Goal: Task Accomplishment & Management: Manage account settings

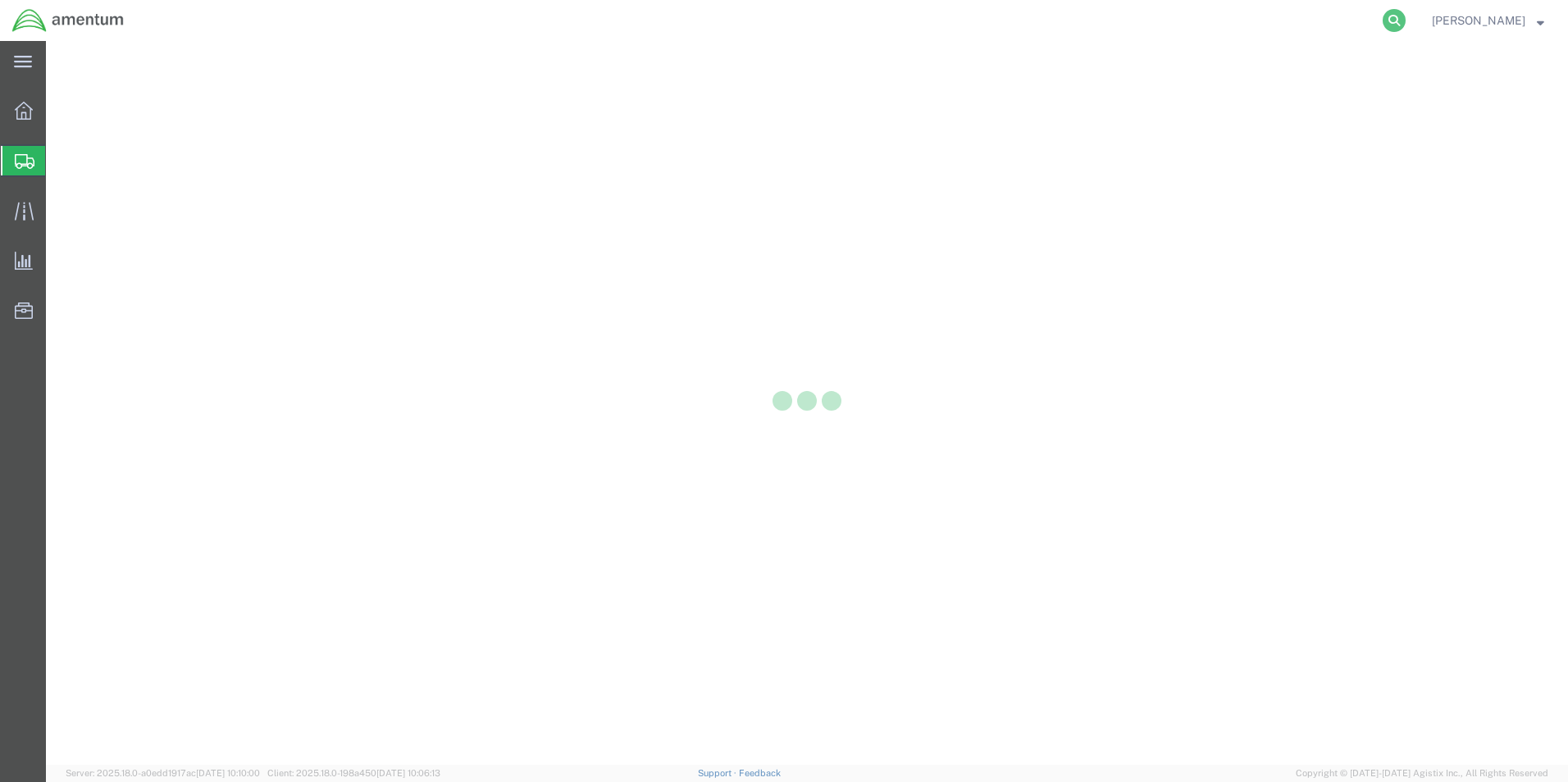
click at [1387, 24] on icon at bounding box center [1393, 20] width 23 height 23
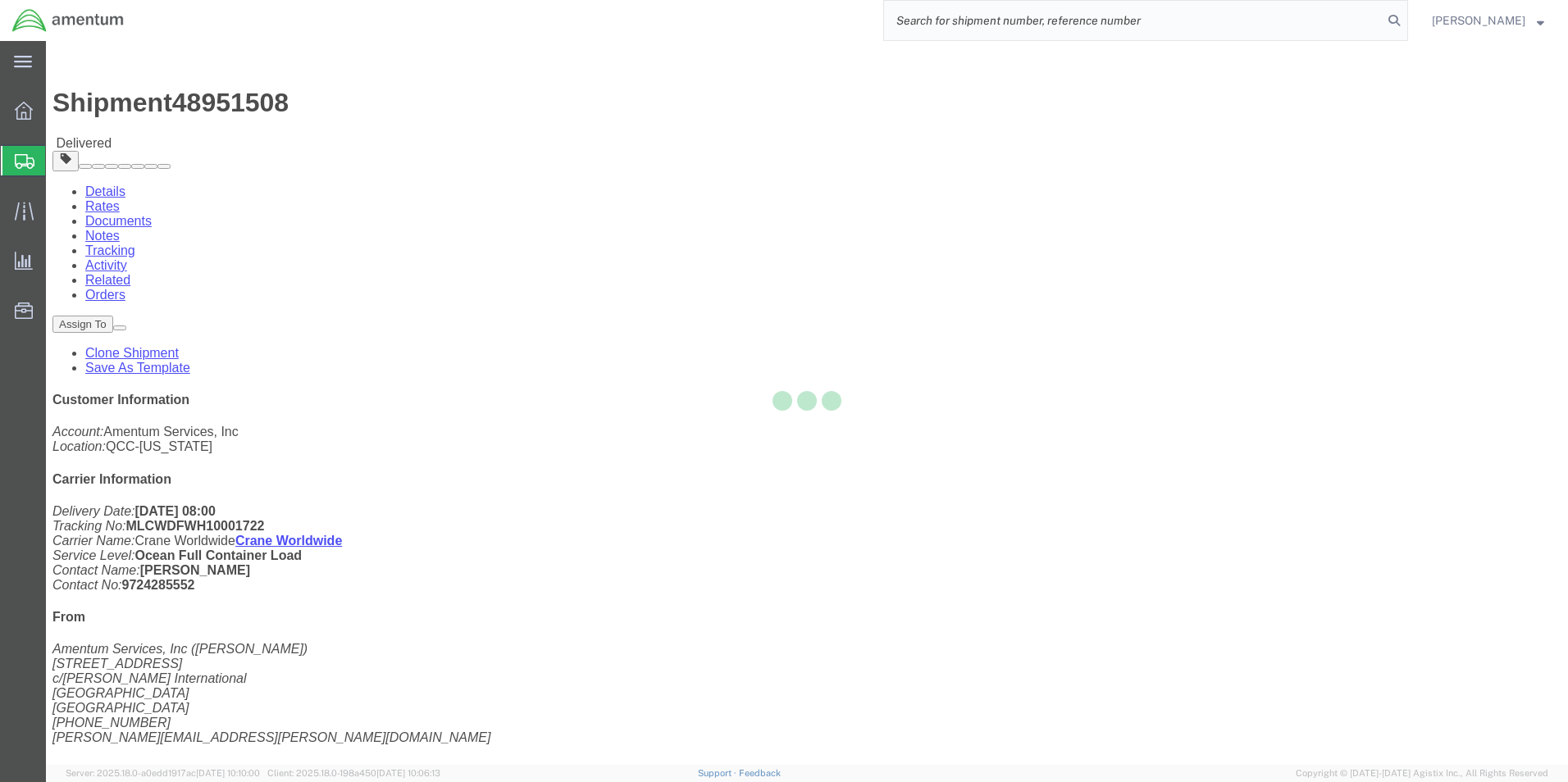
click at [1204, 12] on input "search" at bounding box center [1133, 20] width 499 height 39
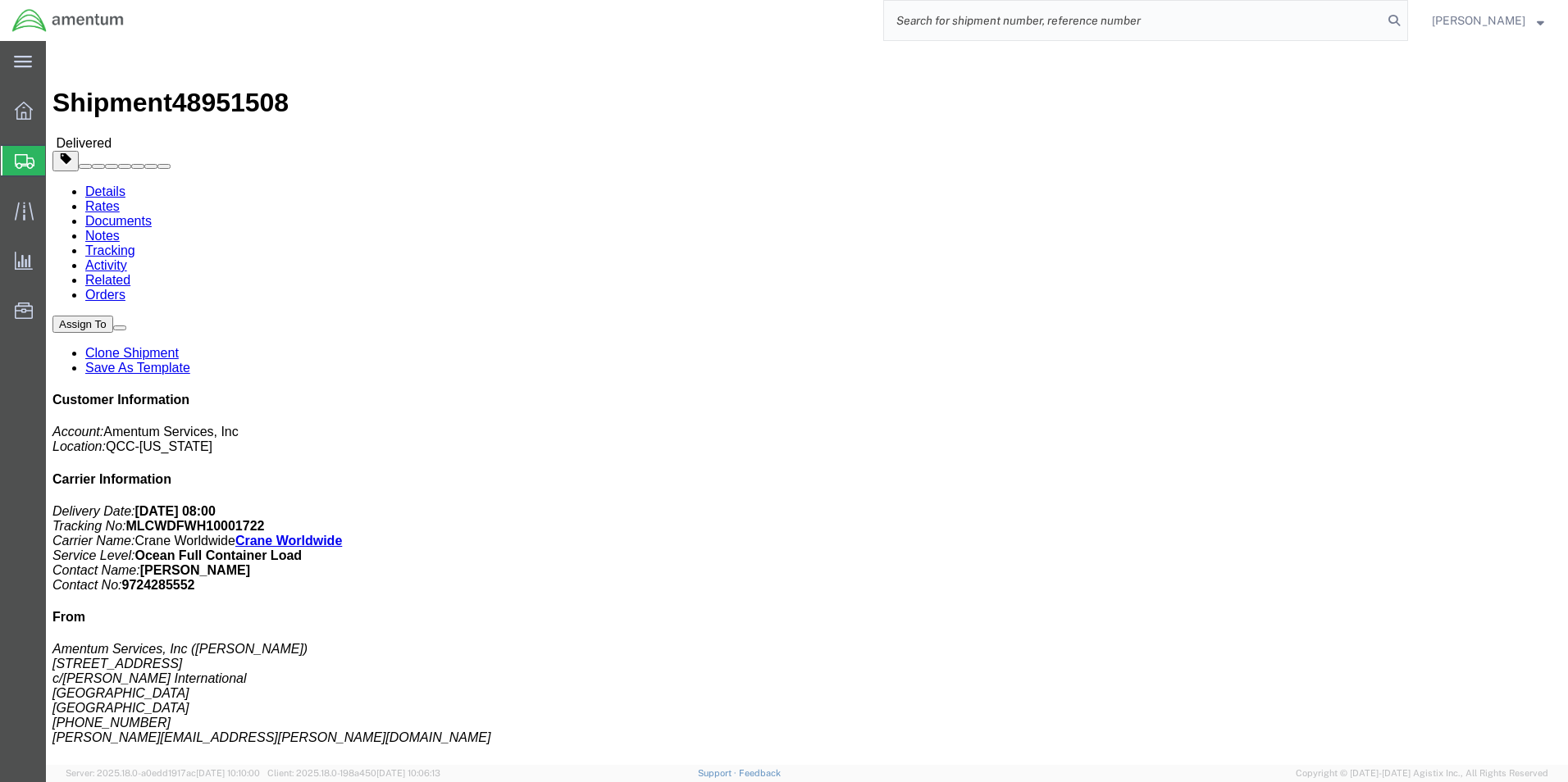
paste input "56723128"
type input "56723128"
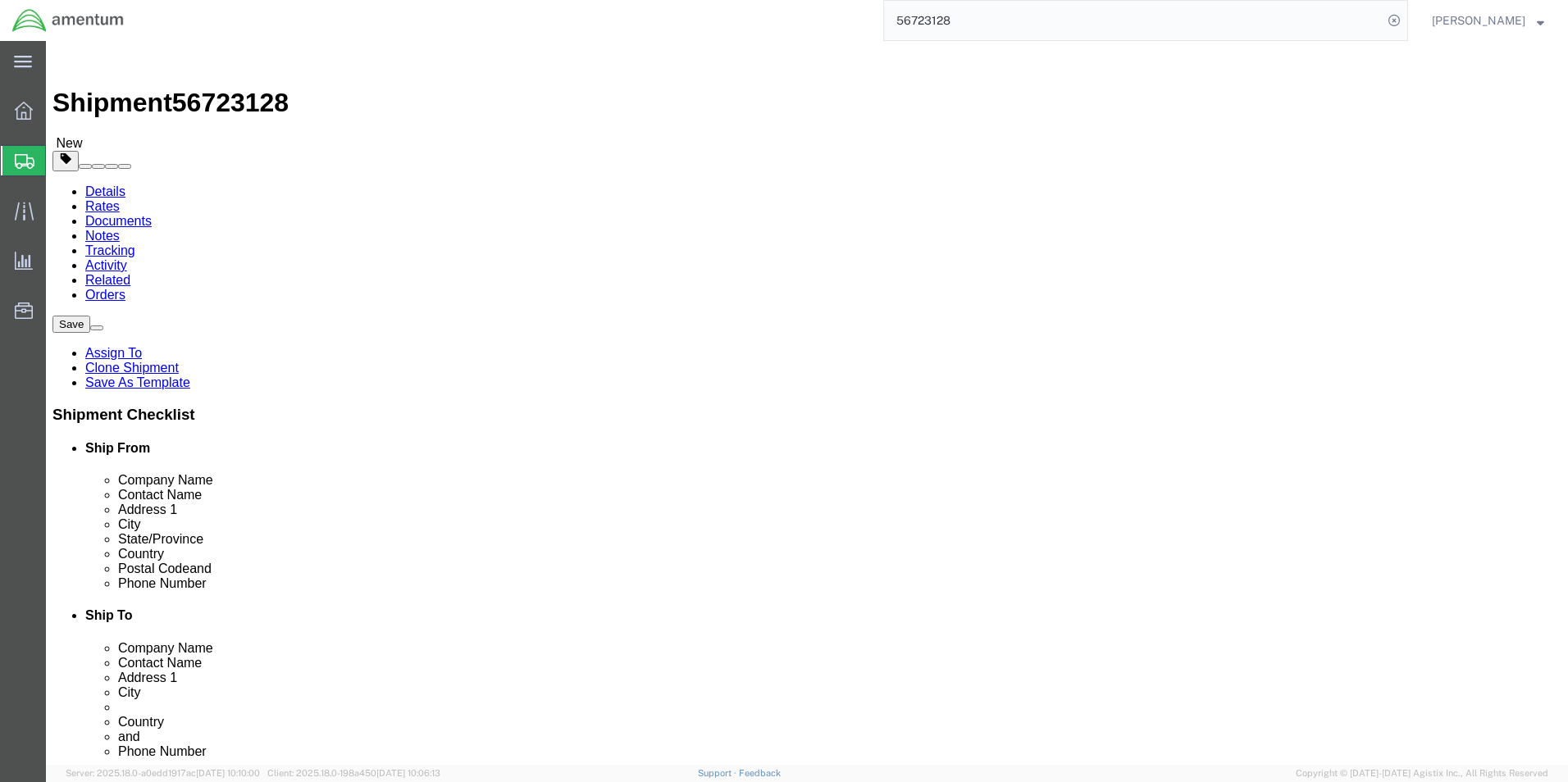
select select "42668"
select select
click at [1151, 29] on input "56723128" at bounding box center [1133, 20] width 499 height 39
click link "Package Information"
click div "Pieces: 100.00 Each Total value: 100.00 USD"
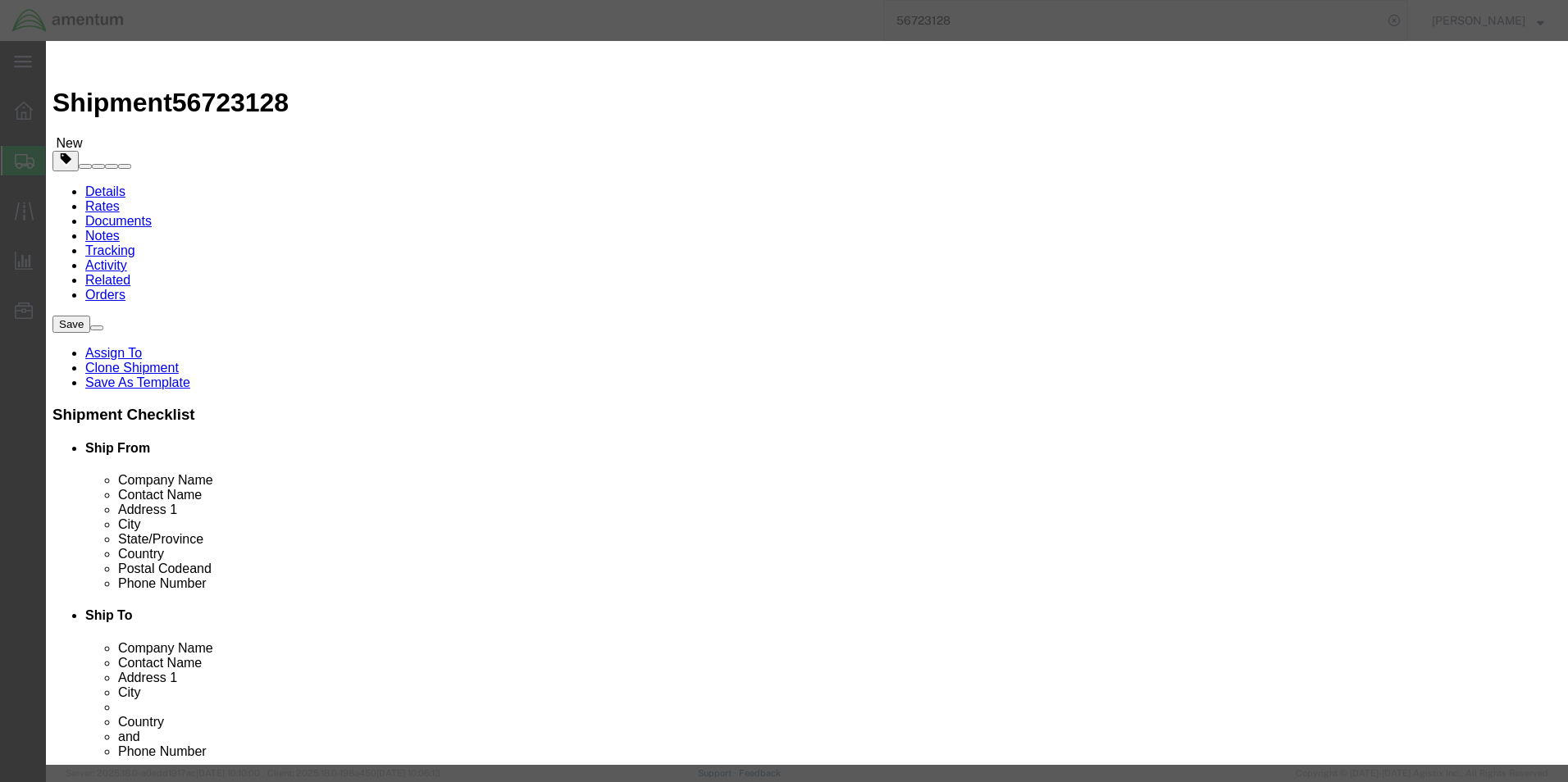
drag, startPoint x: 668, startPoint y: 138, endPoint x: 551, endPoint y: 133, distance: 117.1
click div "Product Name Safe ID, Multi-Factor Authenticator Pieces 100.00 Select Bag Barre…"
click input "Safe ID, Multi-Factor Authenticator"
drag, startPoint x: 661, startPoint y: 126, endPoint x: 408, endPoint y: 127, distance: 253.0
click div "Product Name Safe ID, Multi-Factor Authenticator"
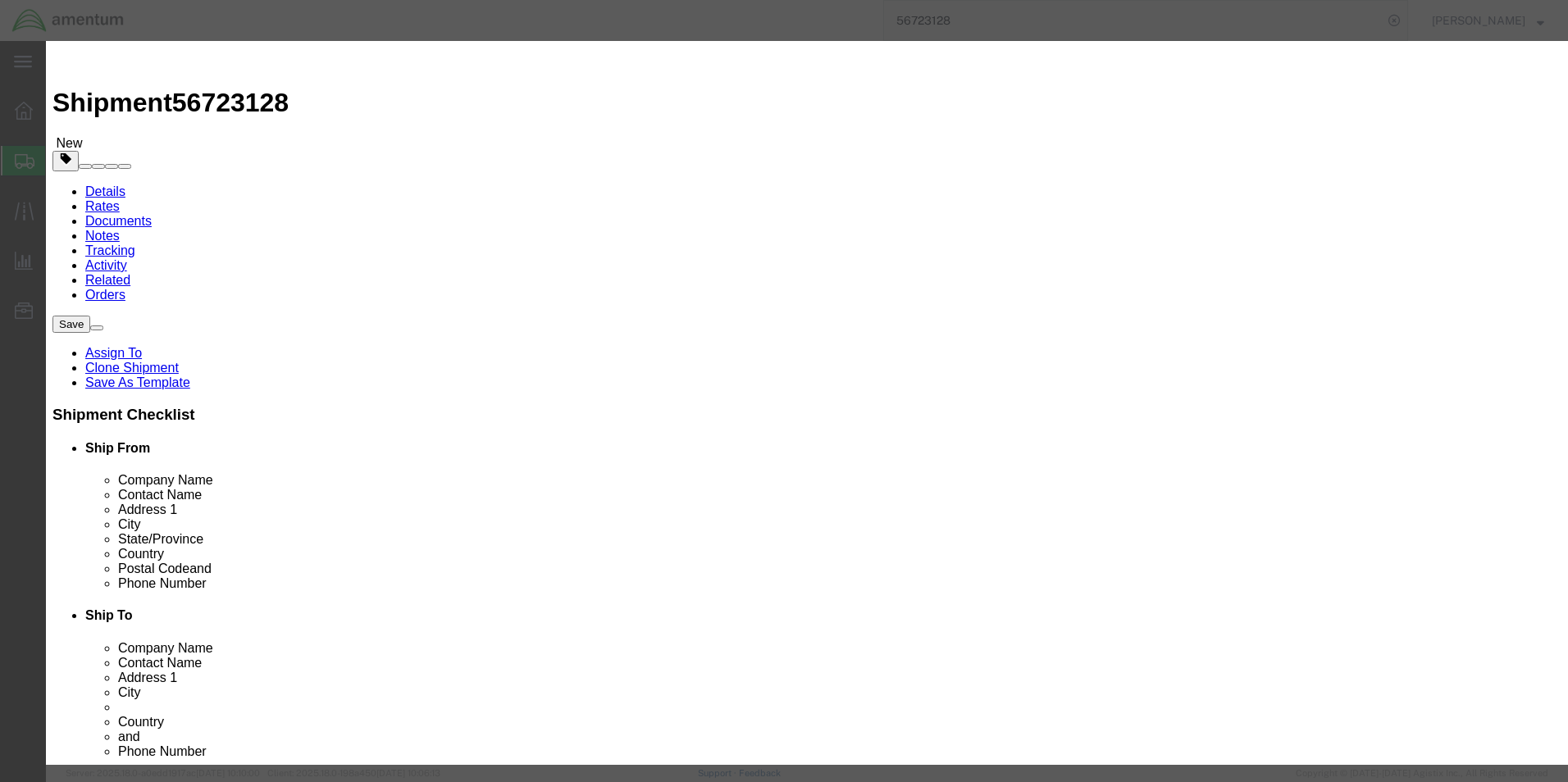
click label "GL Reference"
type input "8543709860"
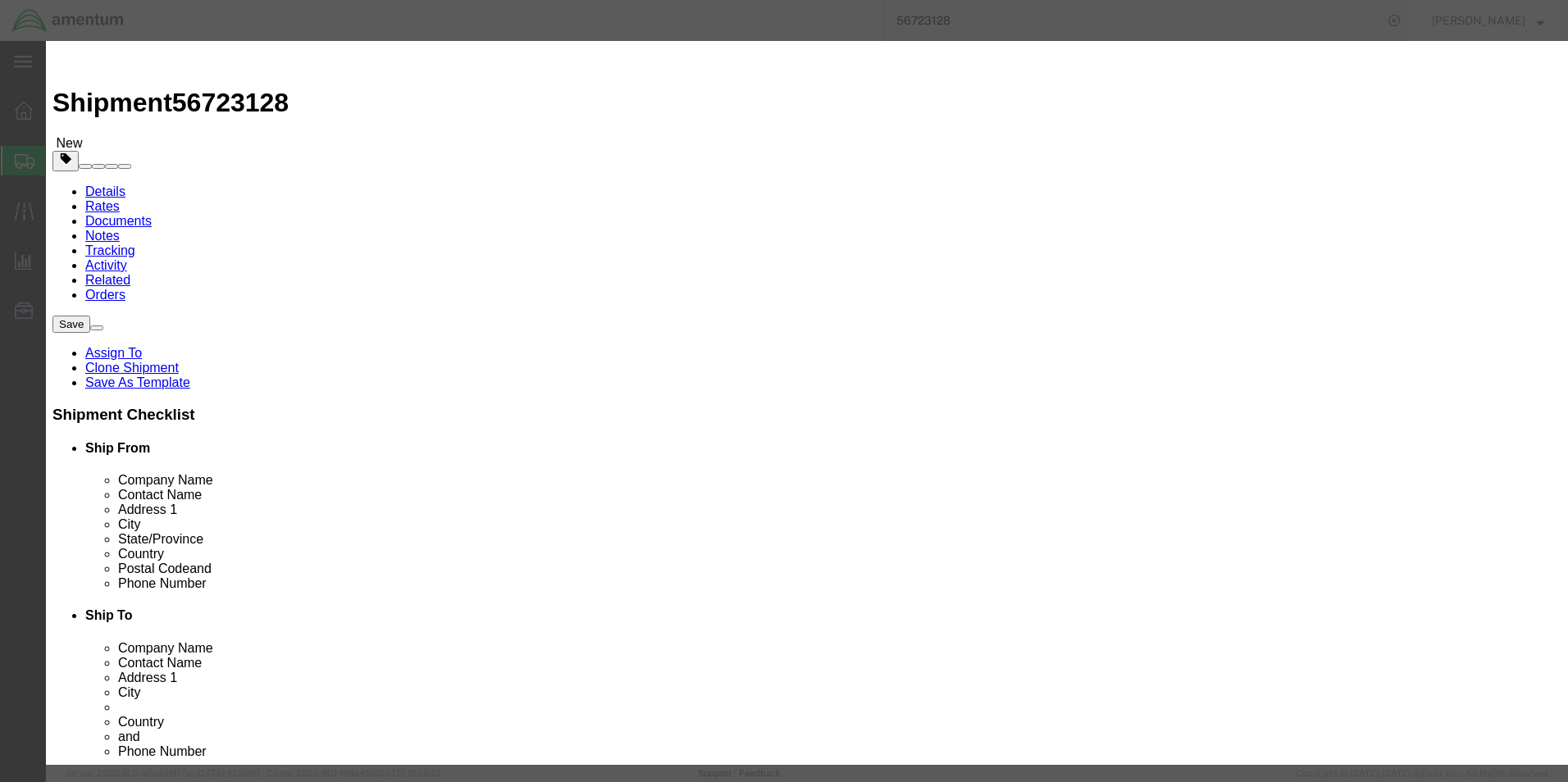
drag, startPoint x: 675, startPoint y: 123, endPoint x: 596, endPoint y: 123, distance: 79.0
click input "Safe ID, Multi-Factor Authenticator"
click input "text"
type input "EAR99"
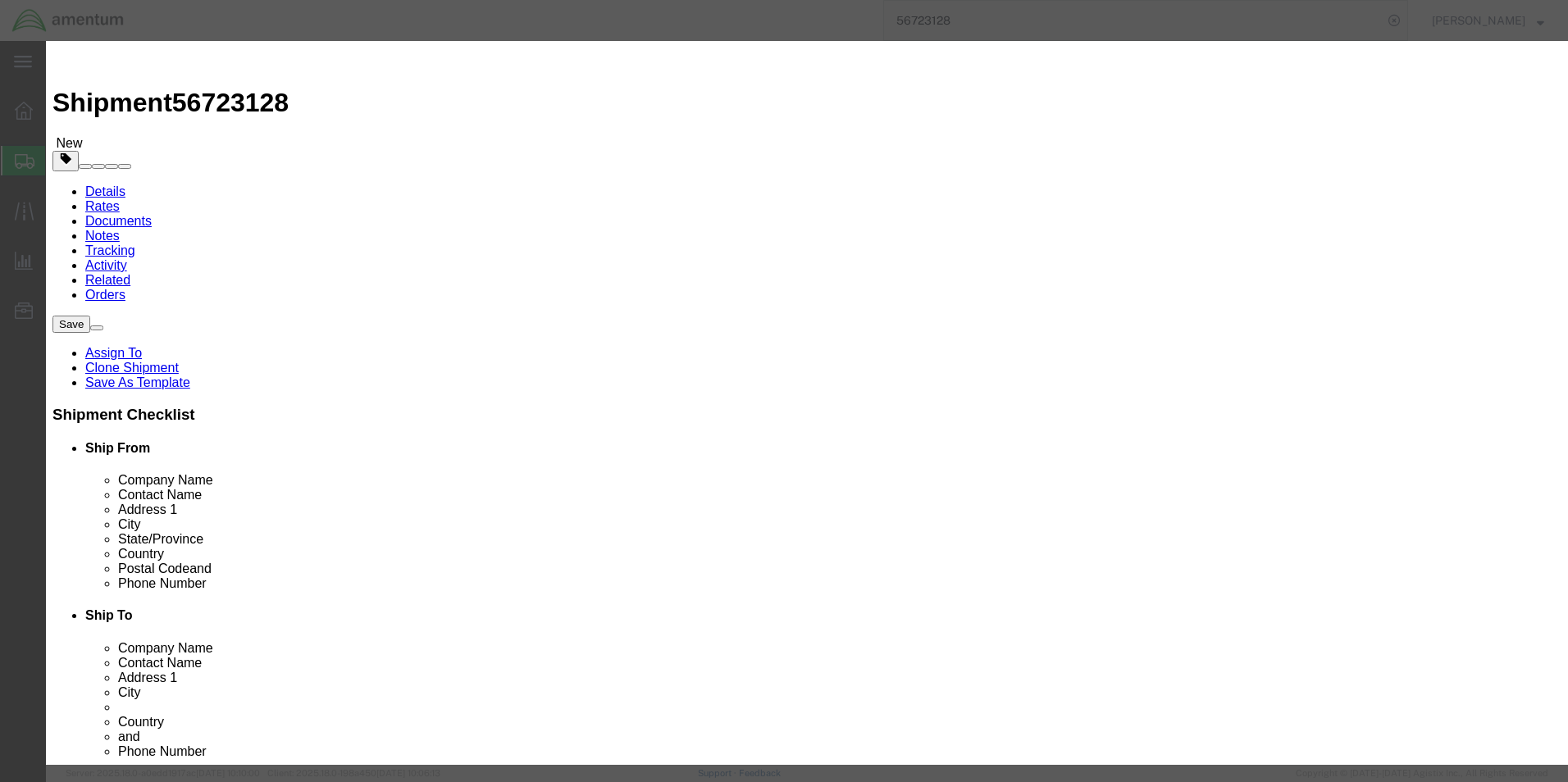
click select "Select ATF BIS DEA EPA FDA FTR ITAR OFAC Other (OPA)"
select select "BIS"
click select "Select ATF BIS DEA EPA FDA FTR ITAR OFAC Other (OPA)"
click select "Select AGR-Agricultural APP-Computers APR-Additional Permissive Exports AVS-Air…"
select select "NLR"
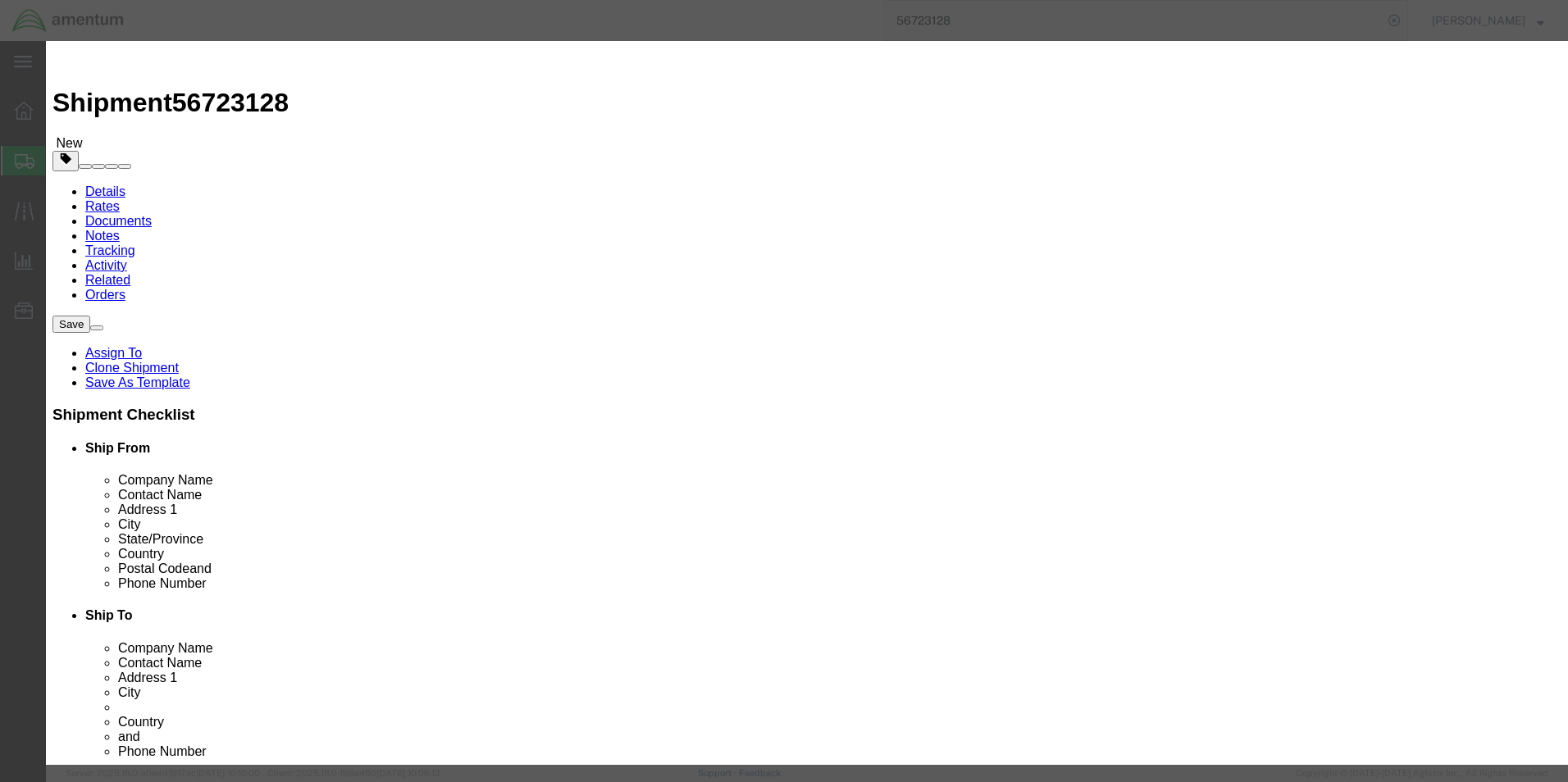
click select "Select AGR-Agricultural APP-Computers APR-Additional Permissive Exports AVS-Air…"
click button "Save & Close"
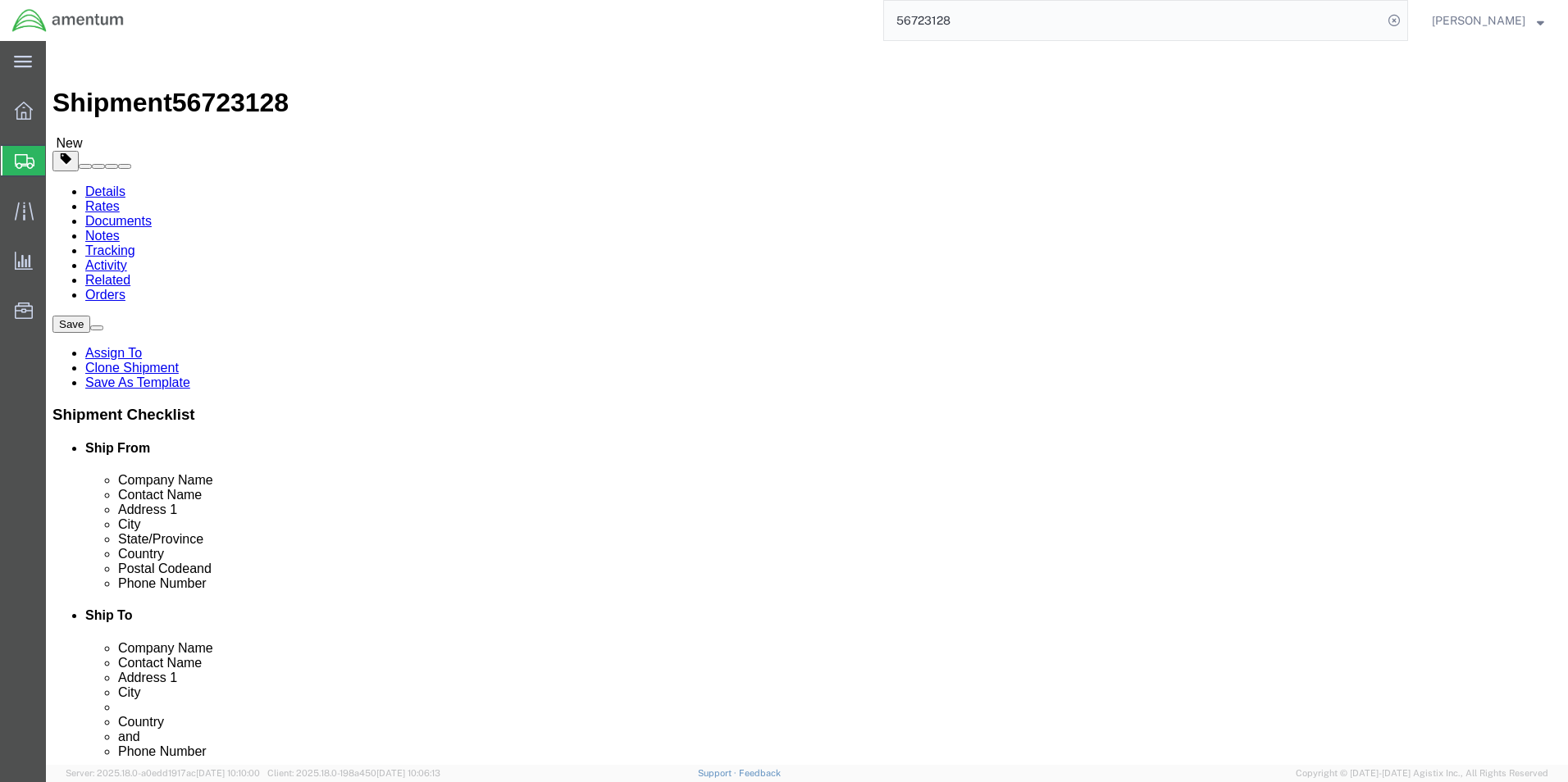
click icon
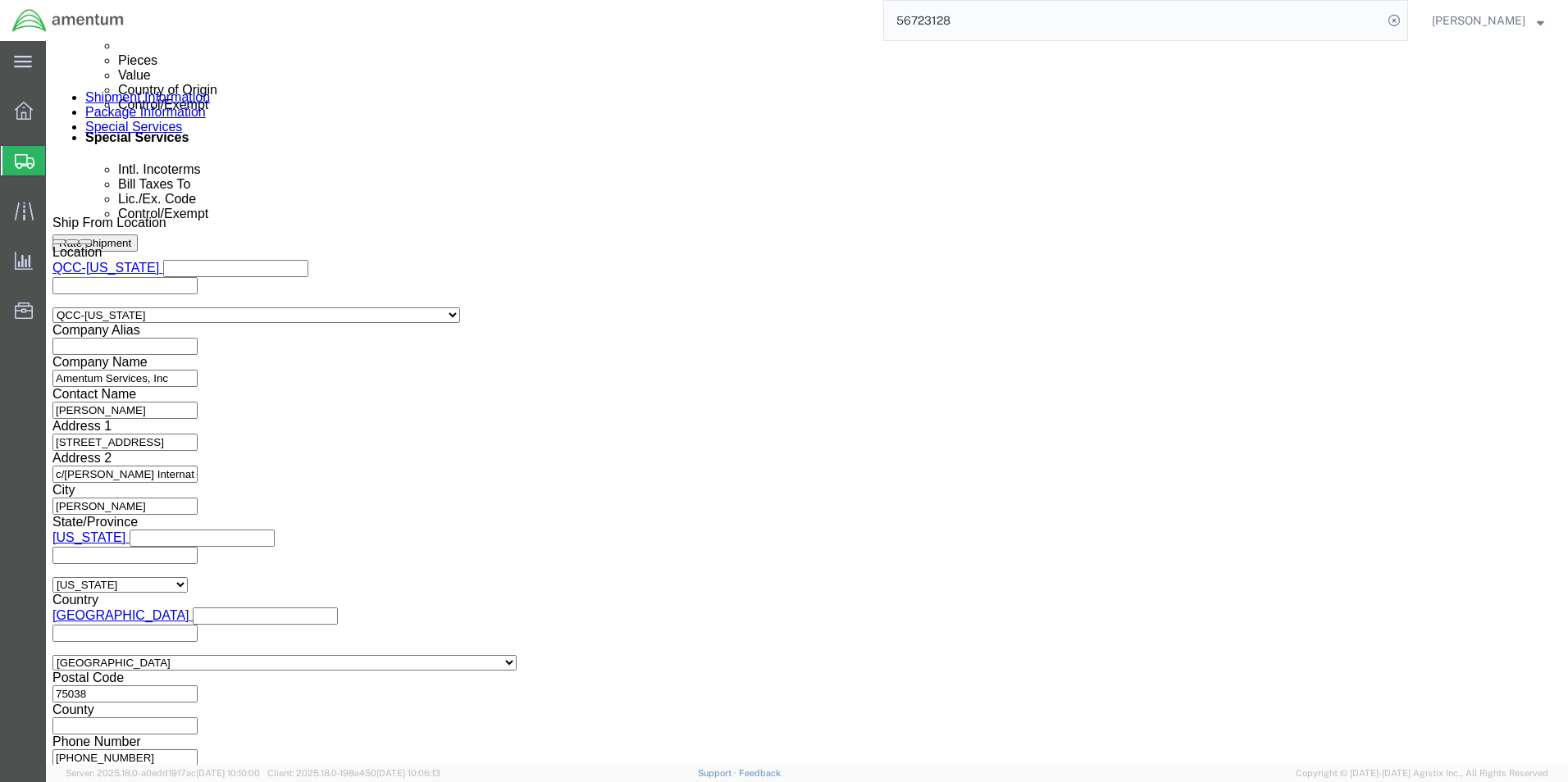
scroll to position [1066, 0]
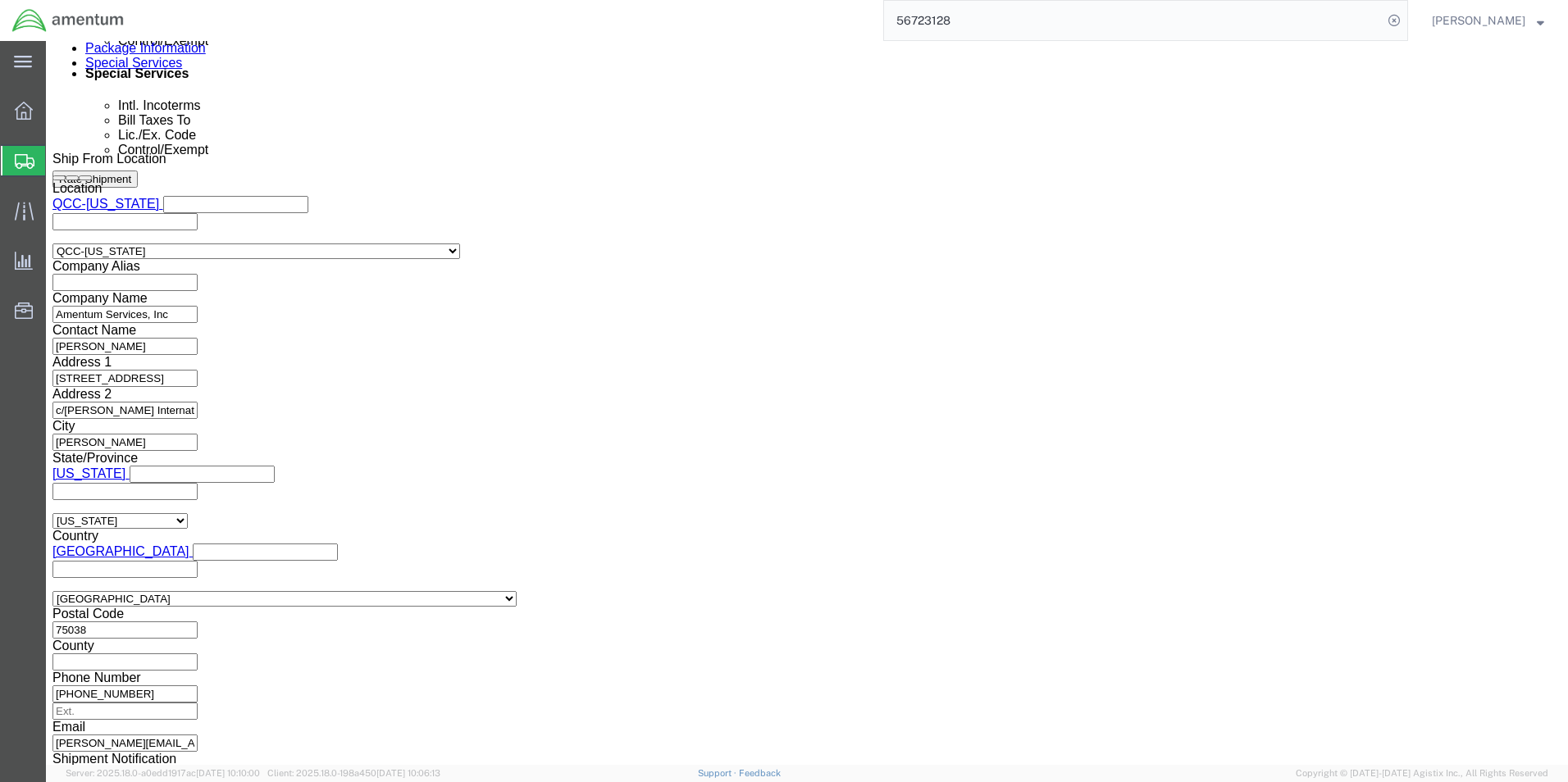
click select "Select ATF BIS DEA EPA FDA FTR ITAR OFAC Other (OPA)"
select select "BIS"
click select "Select ATF BIS DEA EPA FDA FTR ITAR OFAC Other (OPA)"
click select "Select AGR-Agricultural APP-Computers APR-Additional Permissive Exports AVS-Air…"
select select "NLR"
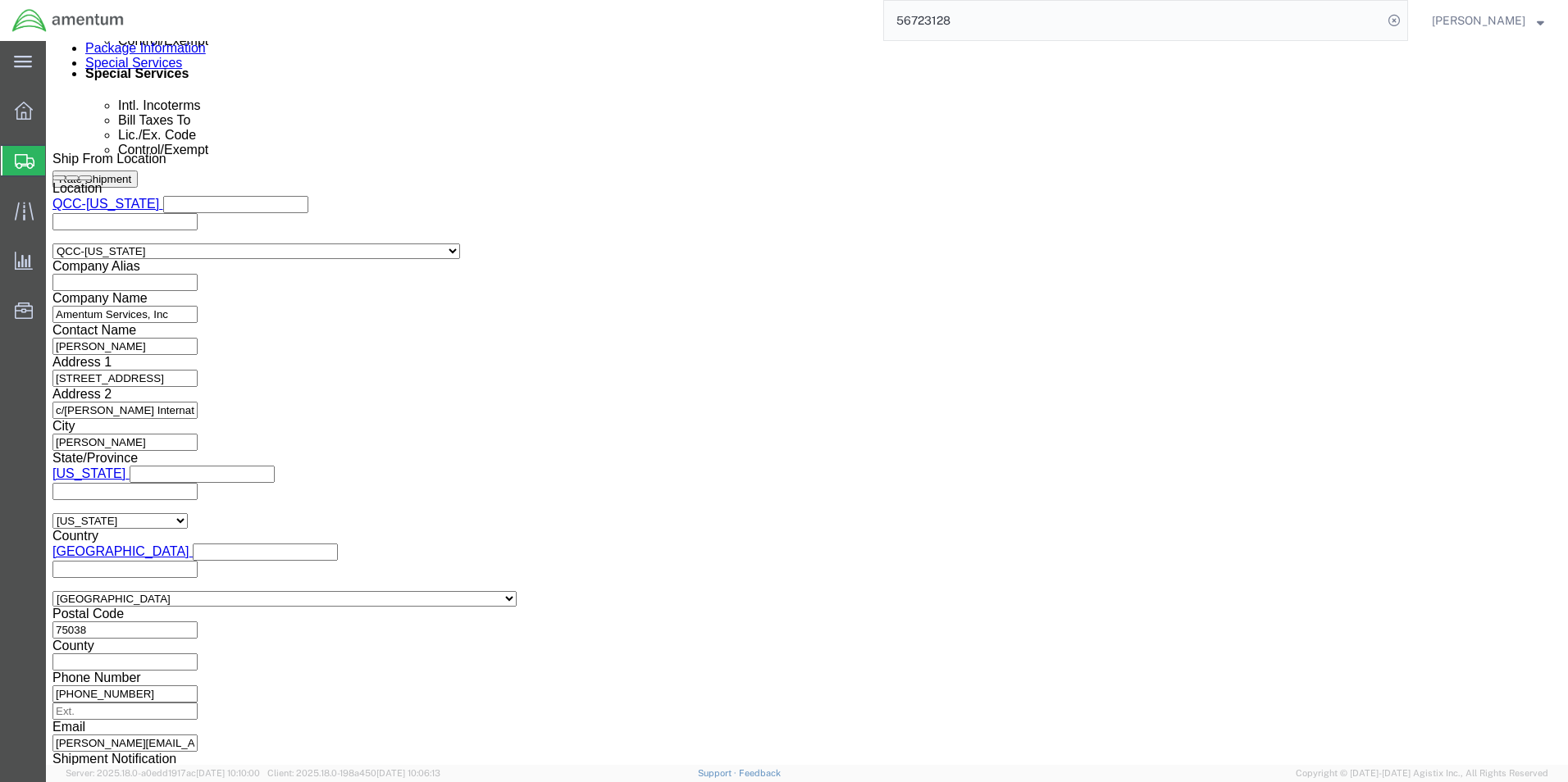
click select "Select AGR-Agricultural APP-Computers APR-Additional Permissive Exports AVS-Air…"
click select "Select AES-Direct EEI Carrier File EEI EEI Exempt"
click select "Select AGR-Agricultural APP-Computers APR-Additional Permissive Exports AVS-Air…"
click div "Control/Exempt Select ATF BIS DEA EPA FDA FTR ITAR OFAC Other (OPA) Lic./Ex. Co…"
click select "Select ATF BIS DEA EPA FDA FTR ITAR OFAC Other (OPA)"
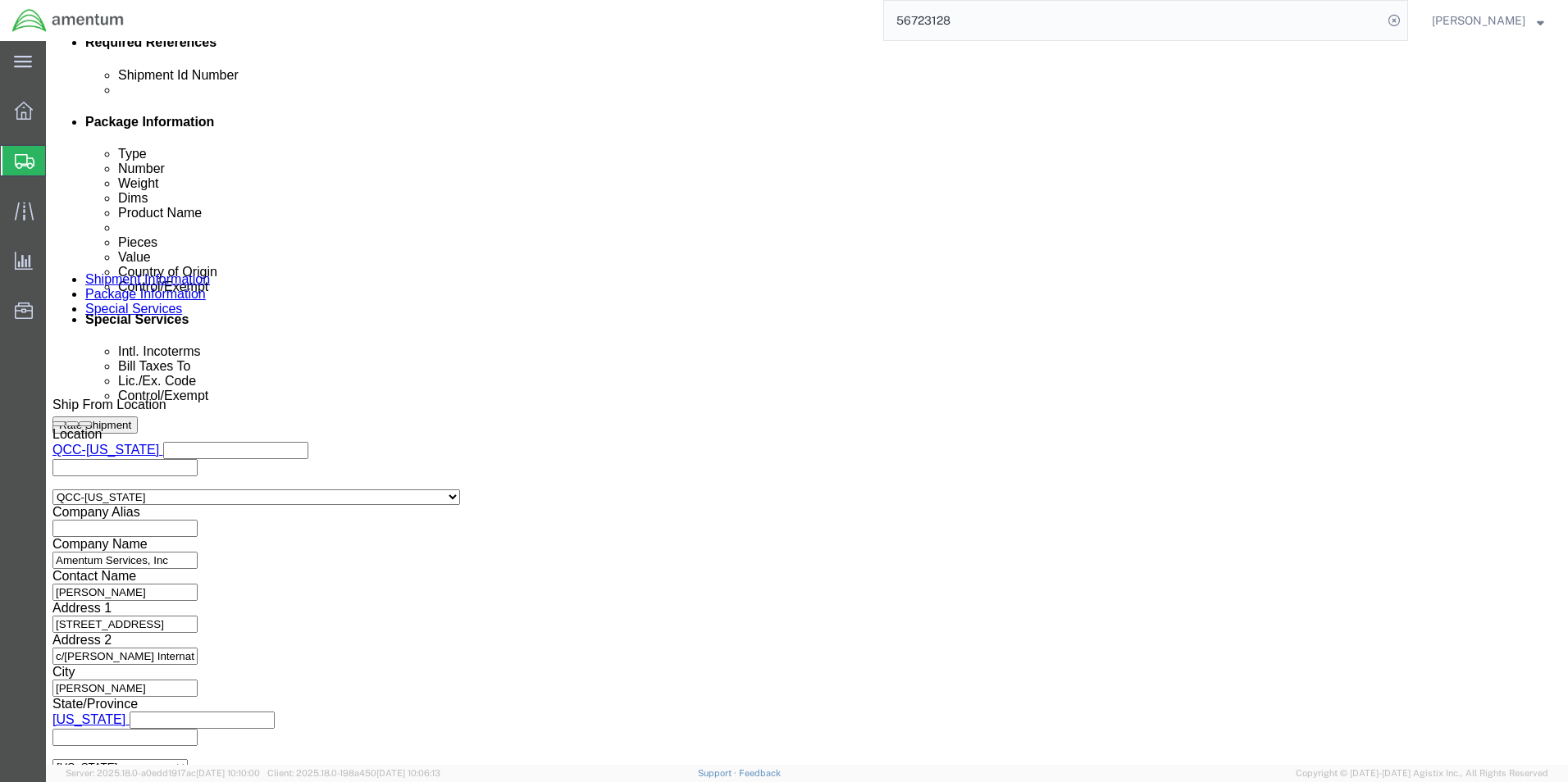
scroll to position [984, 0]
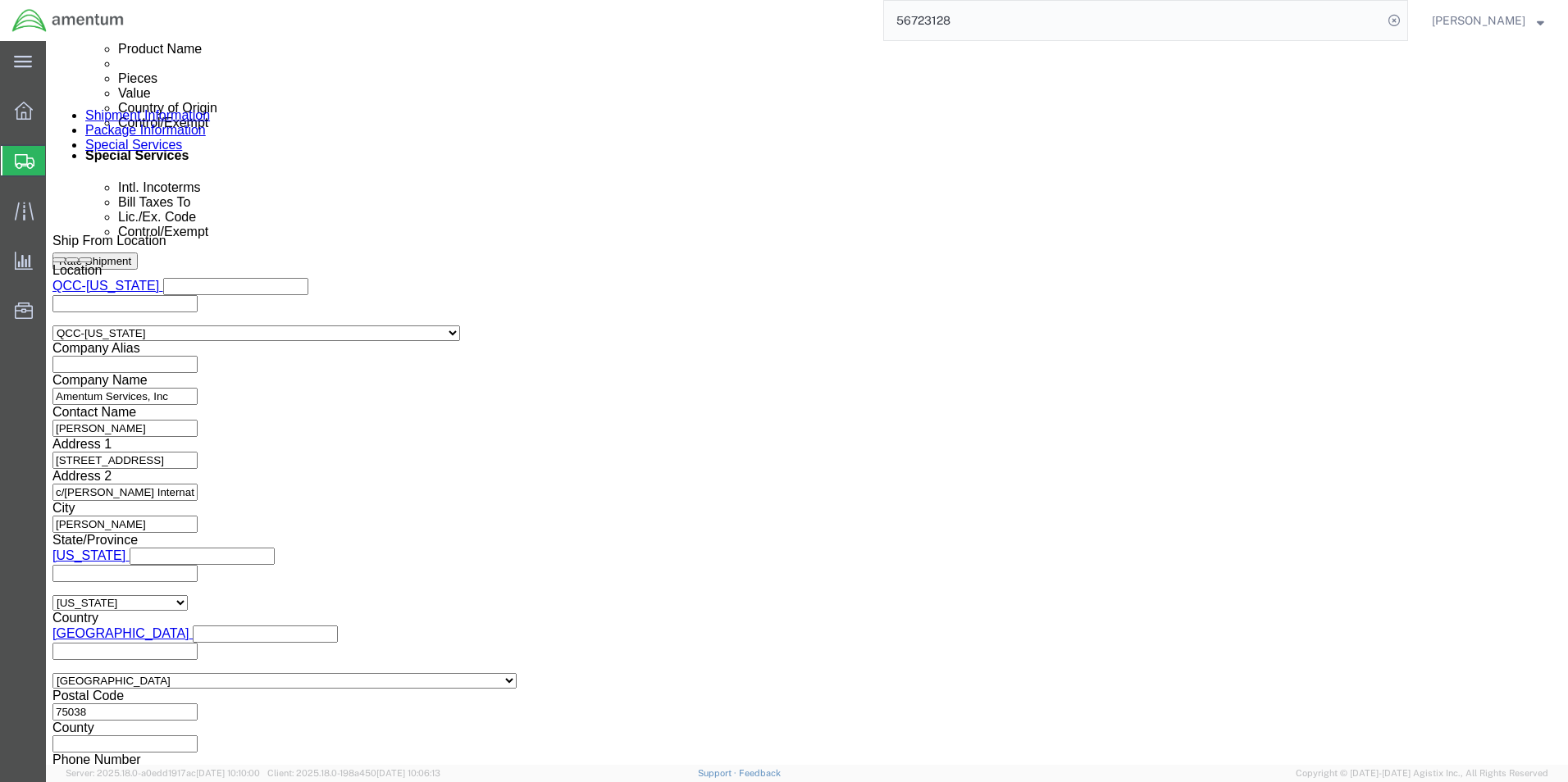
click select "Select ATF BIS DEA EPA FDA FTR ITAR OFAC Other (OPA)"
select select "FTR"
click select "Select ATF BIS DEA EPA FDA FTR ITAR OFAC Other (OPA)"
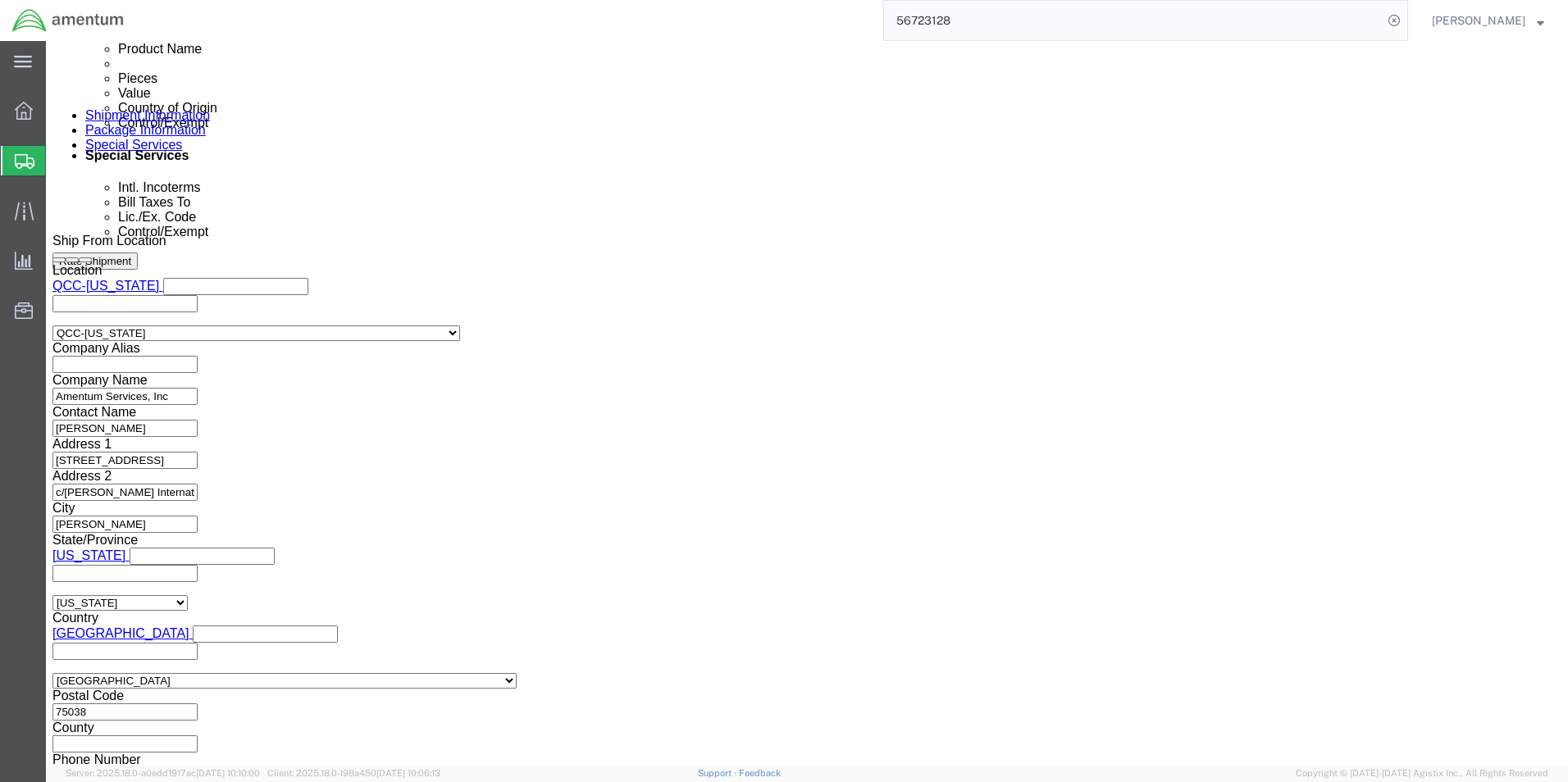
click select "Select 30.2(d)(2) 30.36 30.37(a) 30.37(f) 30.37(g) 30.37(h) 30.37(i) 30.37(j) 3…"
select select "30.37(a)"
click select "Select 30.2(d)(2) 30.36 30.37(a) 30.37(f) 30.37(g) 30.37(h) 30.37(i) 30.37(j) 3…"
click label "EIC"
click button "Save"
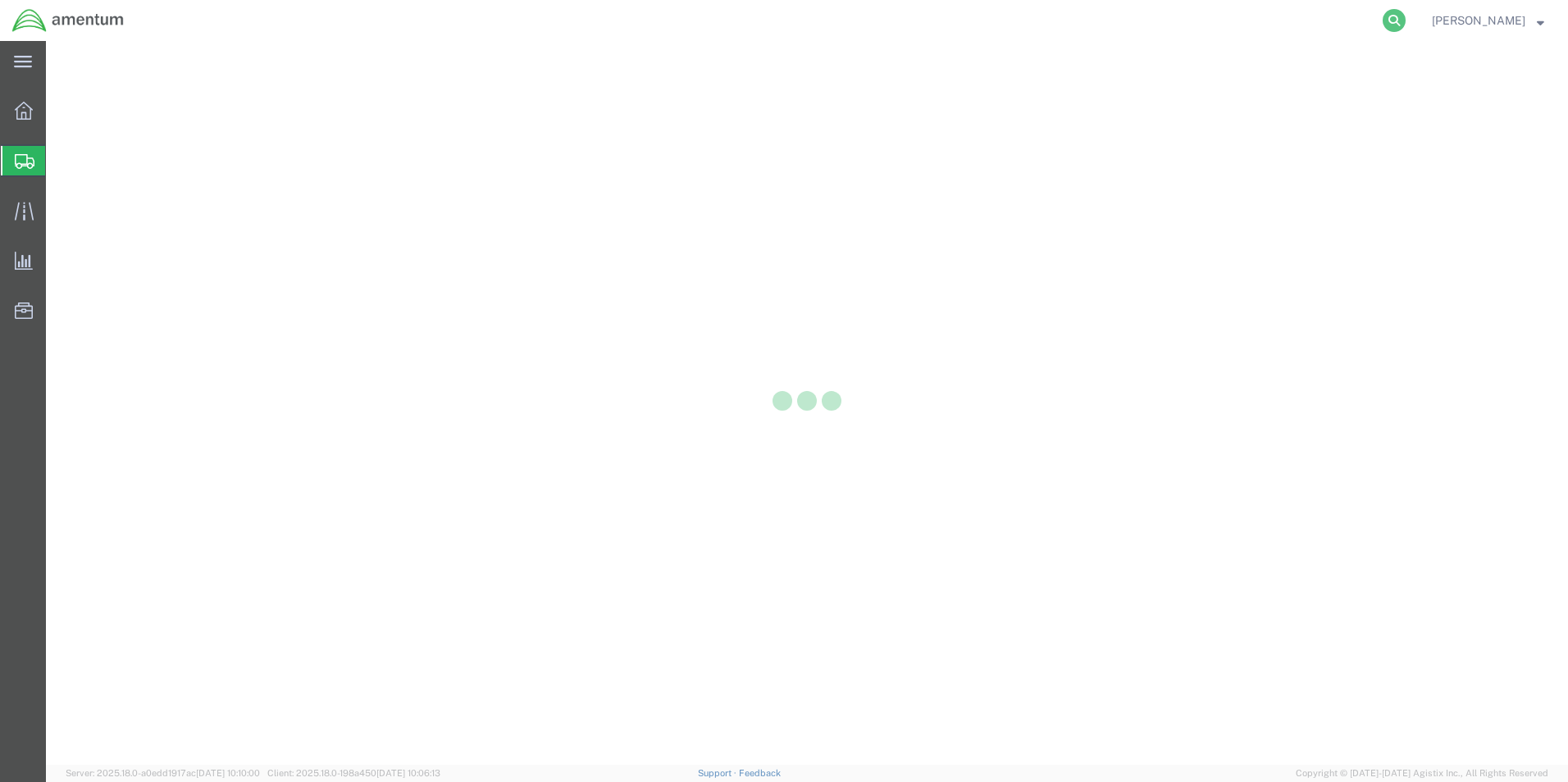
click at [1385, 21] on icon at bounding box center [1393, 20] width 23 height 23
paste input "56722116"
type input "56722116"
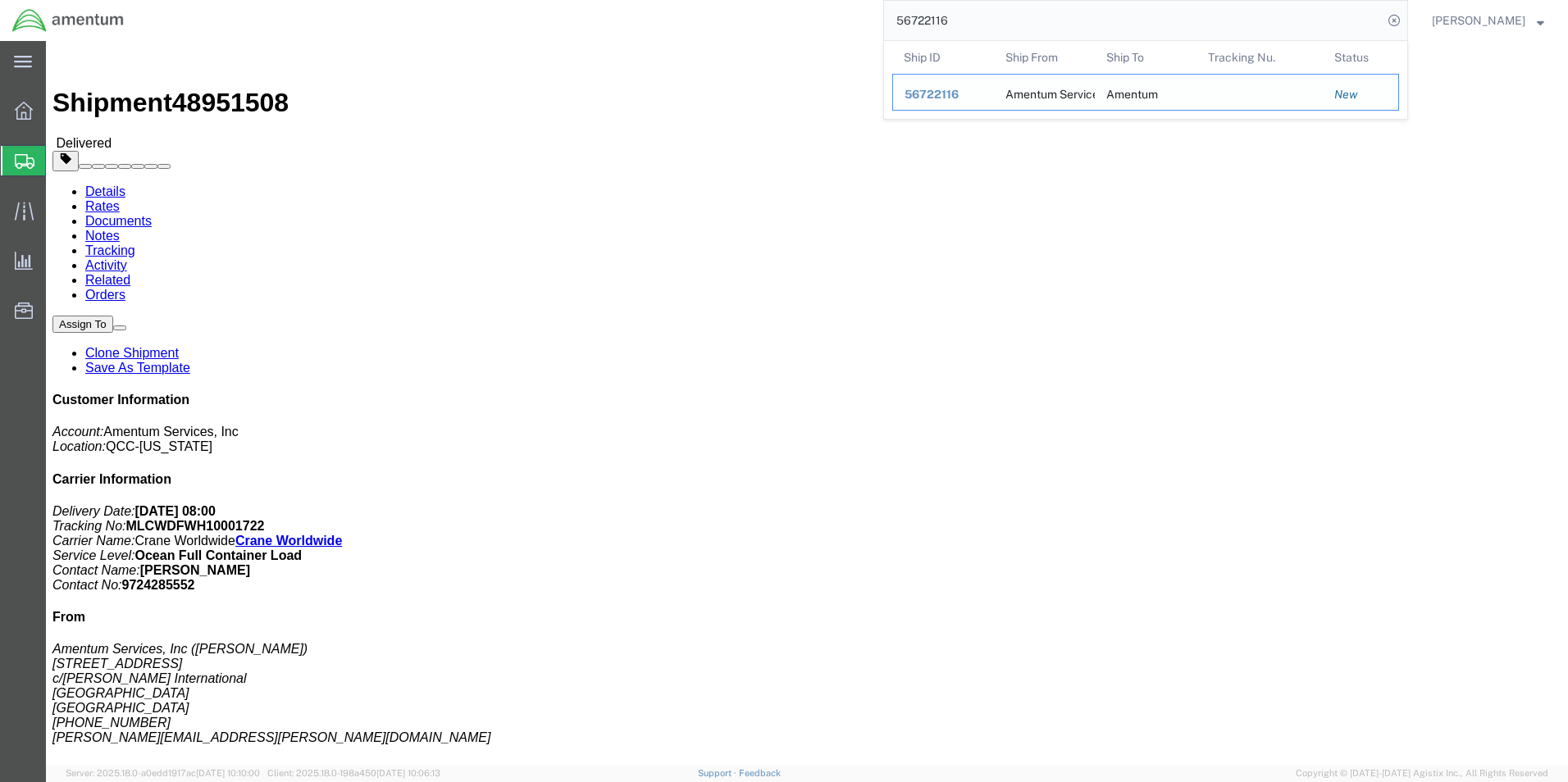
click at [973, 84] on td "Ship ID 56722116" at bounding box center [944, 92] width 102 height 37
drag, startPoint x: 939, startPoint y: 95, endPoint x: 922, endPoint y: 46, distance: 51.9
click at [939, 95] on span "56722116" at bounding box center [932, 94] width 54 height 13
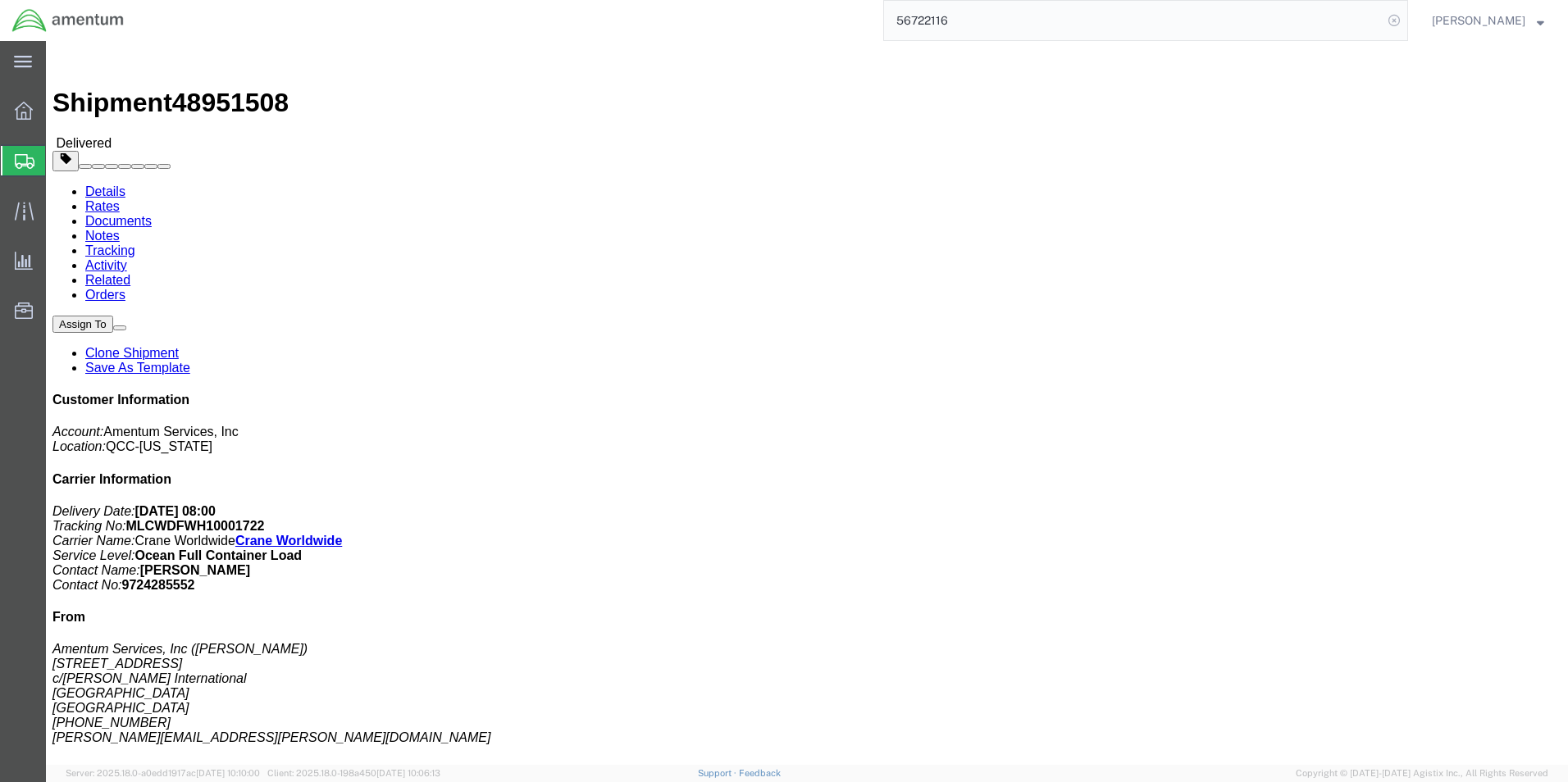
click at [1386, 20] on icon at bounding box center [1393, 20] width 23 height 23
drag, startPoint x: 1383, startPoint y: 19, endPoint x: 1135, endPoint y: 30, distance: 248.2
click at [1383, 19] on icon at bounding box center [1393, 20] width 23 height 23
paste input "56722116"
type input "56722116"
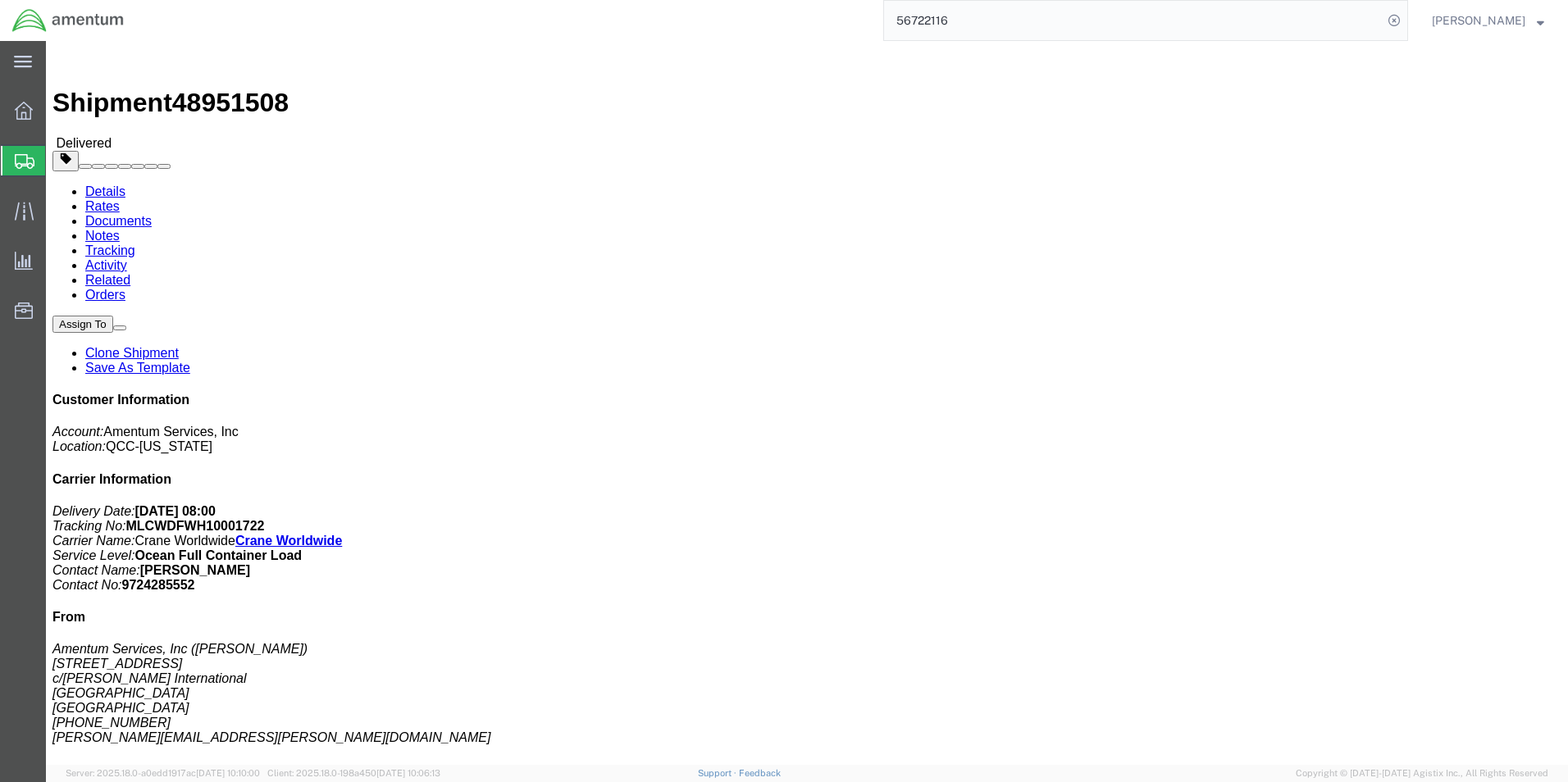
click at [58, 155] on span "Shipments" at bounding box center [51, 161] width 13 height 33
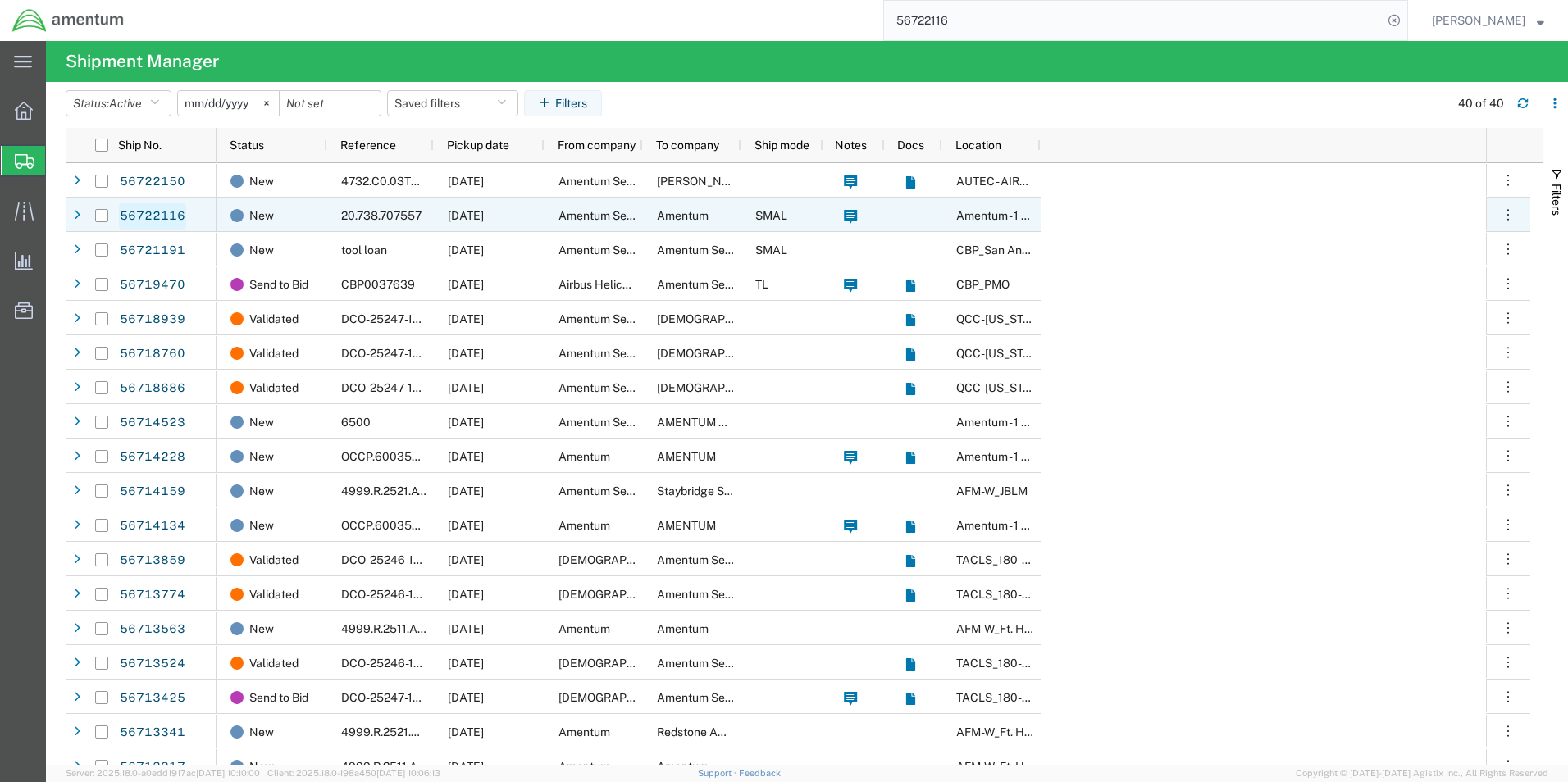
click at [143, 217] on link "56722116" at bounding box center [152, 216] width 67 height 26
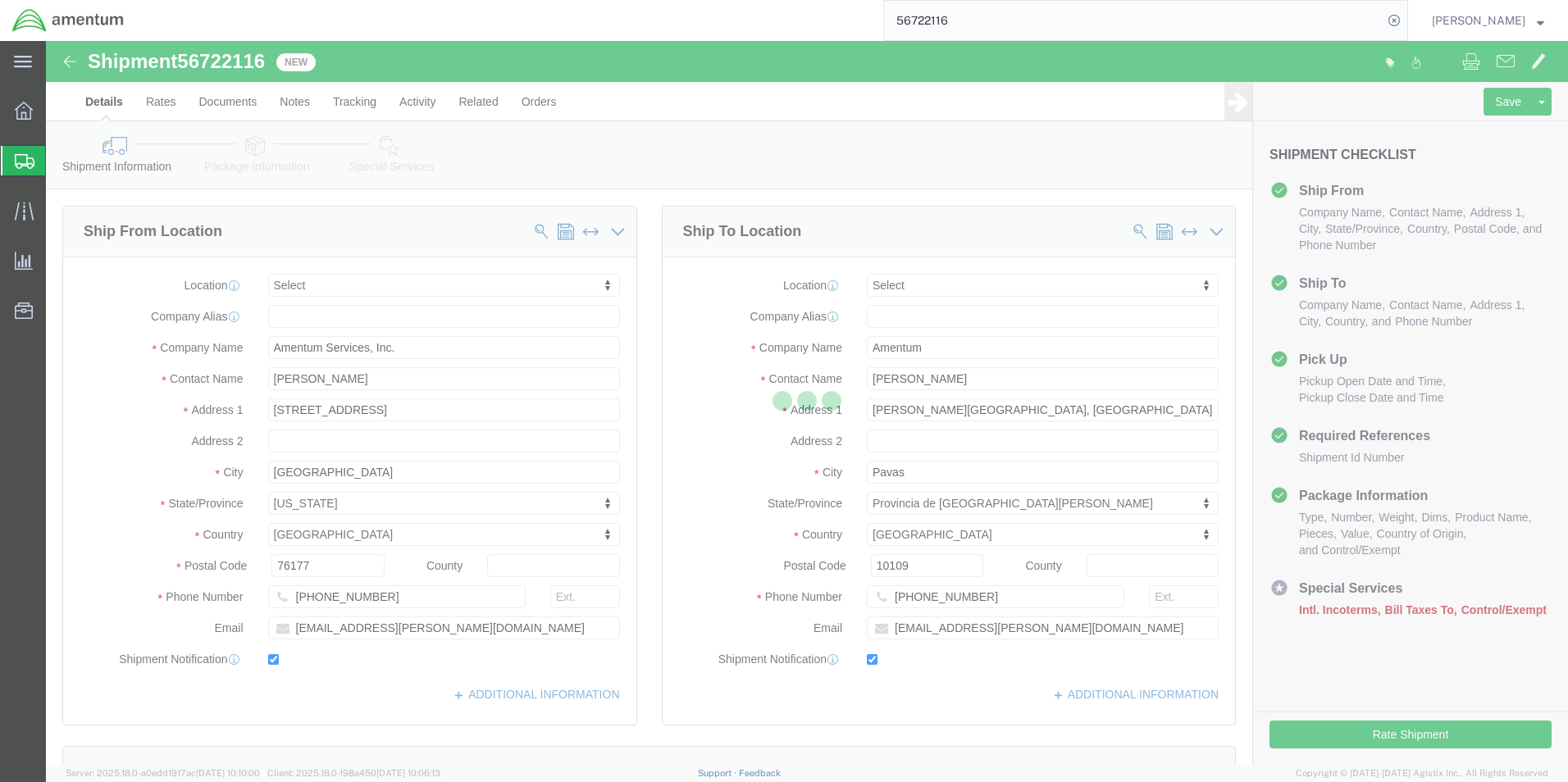
select select
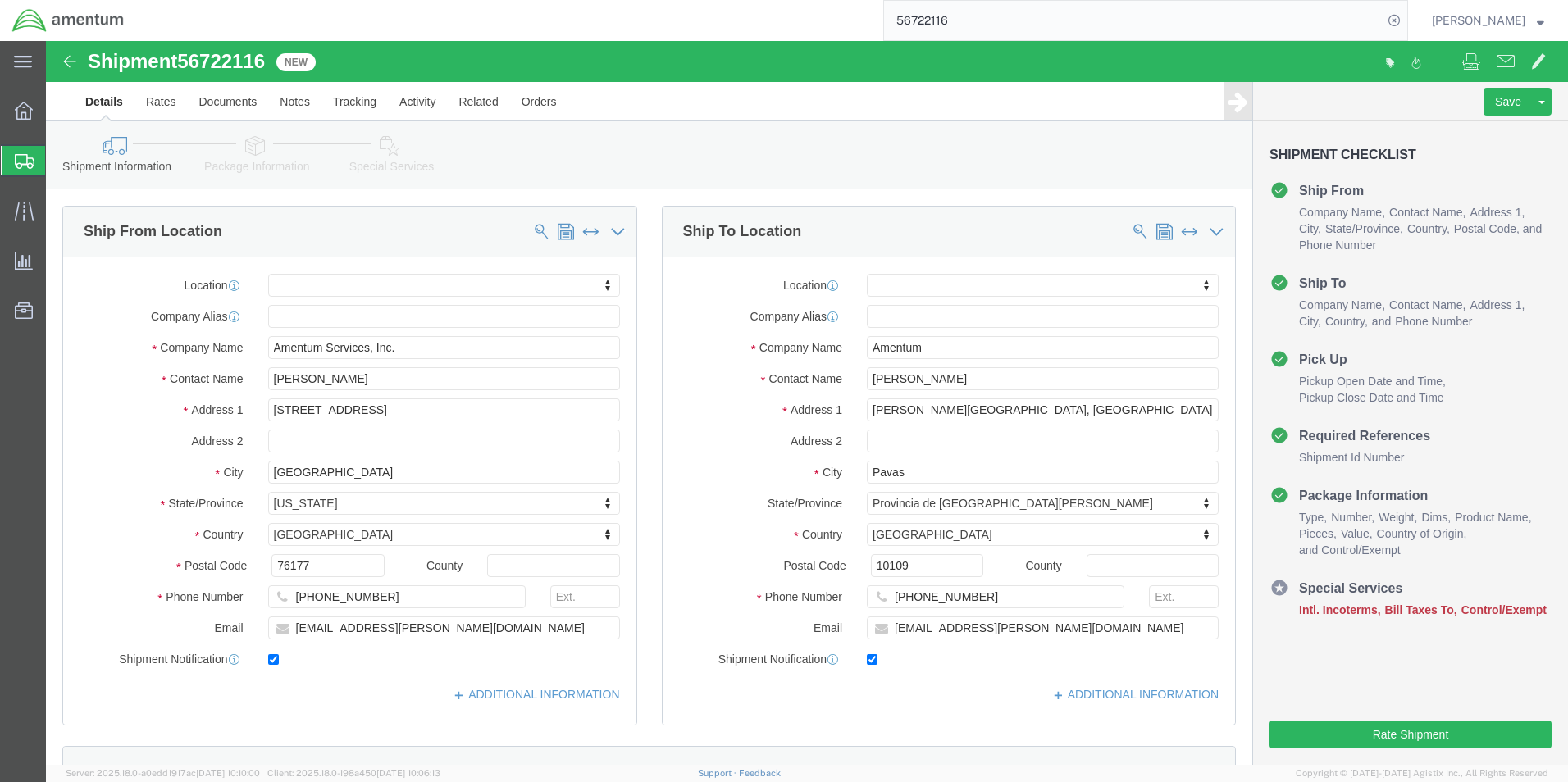
click link "Package Information"
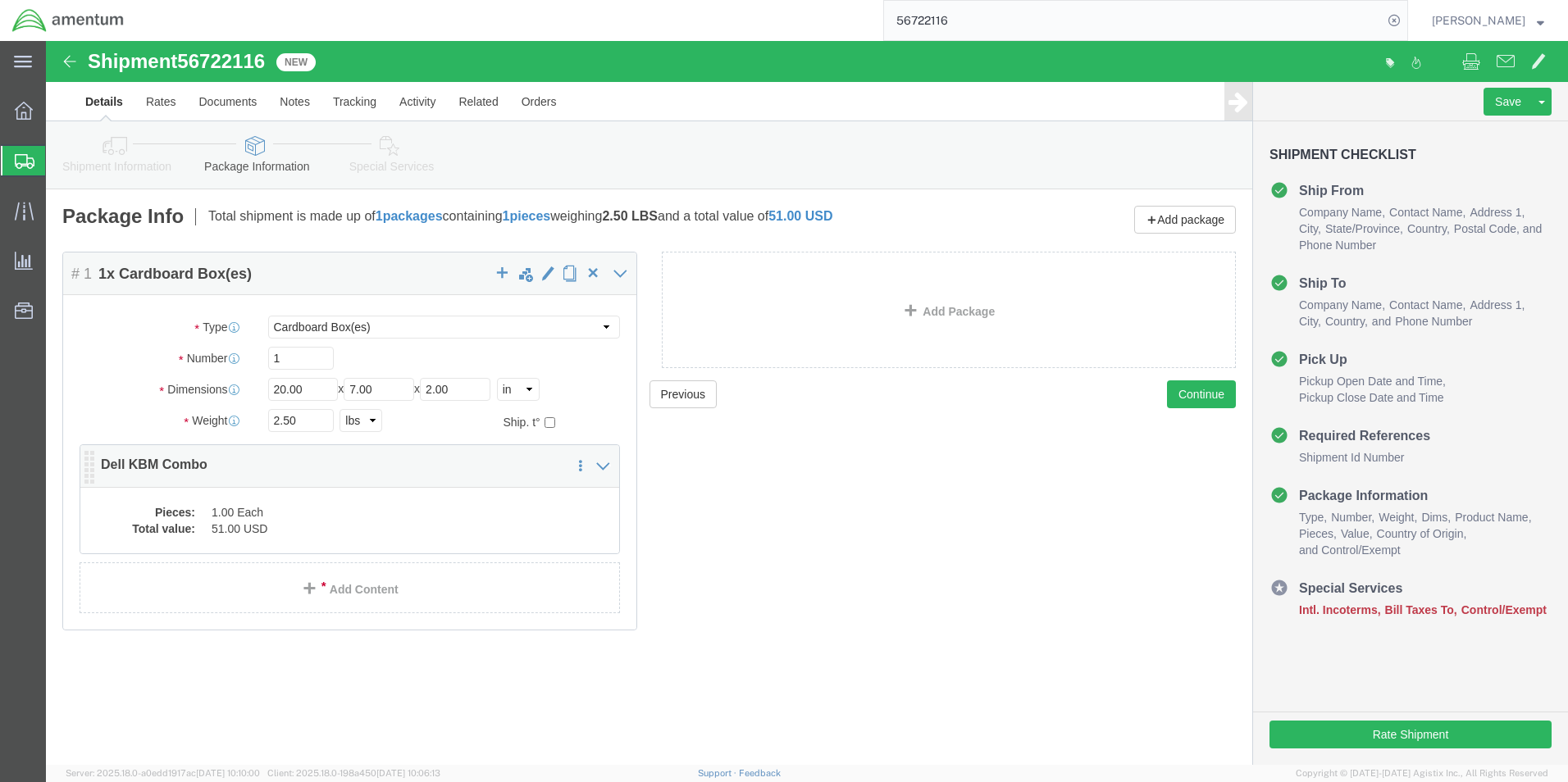
click dd "51.00 USD"
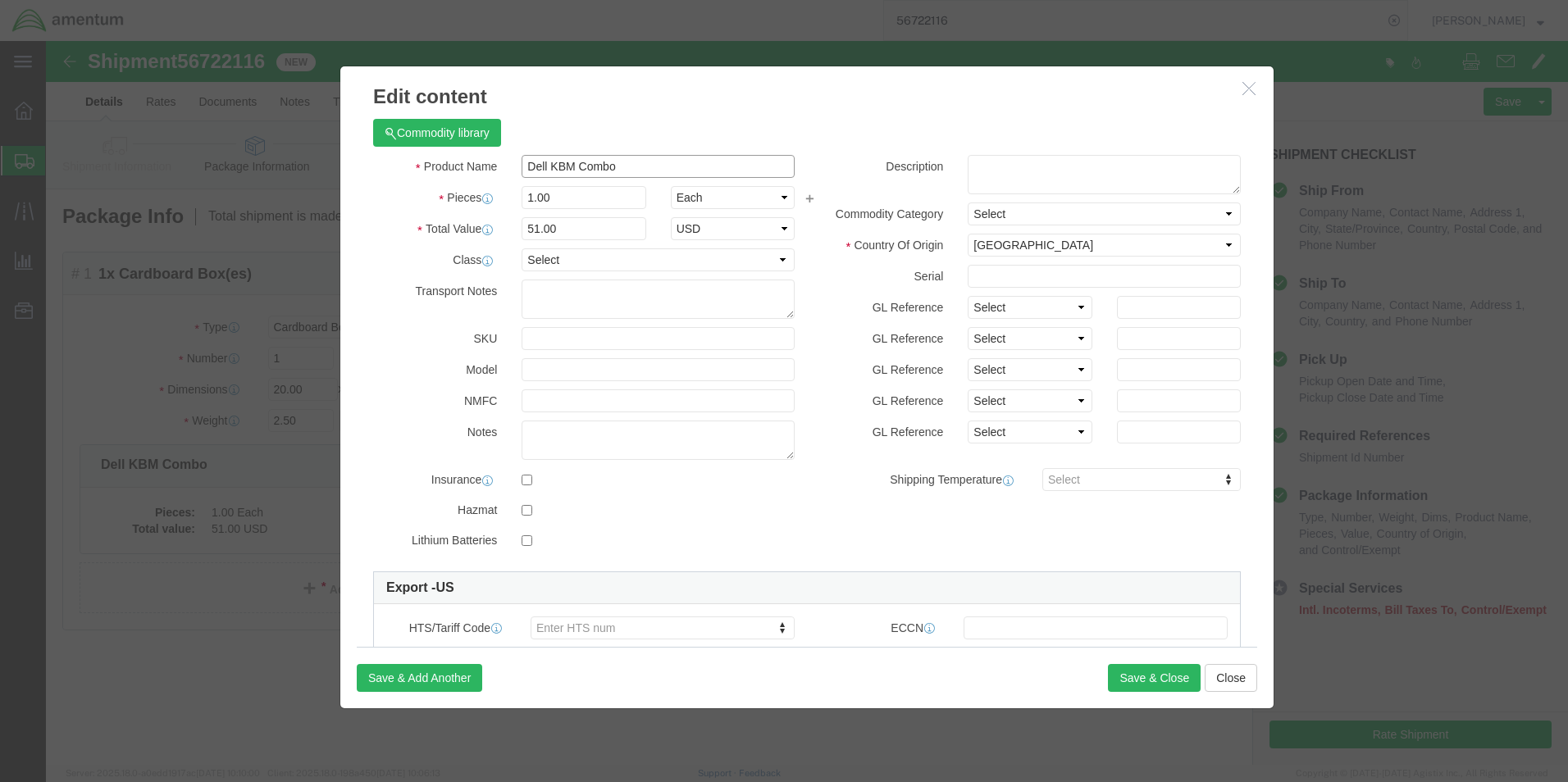
drag, startPoint x: 575, startPoint y: 123, endPoint x: 450, endPoint y: 118, distance: 125.1
click div "Product Name Dell KBM Combo"
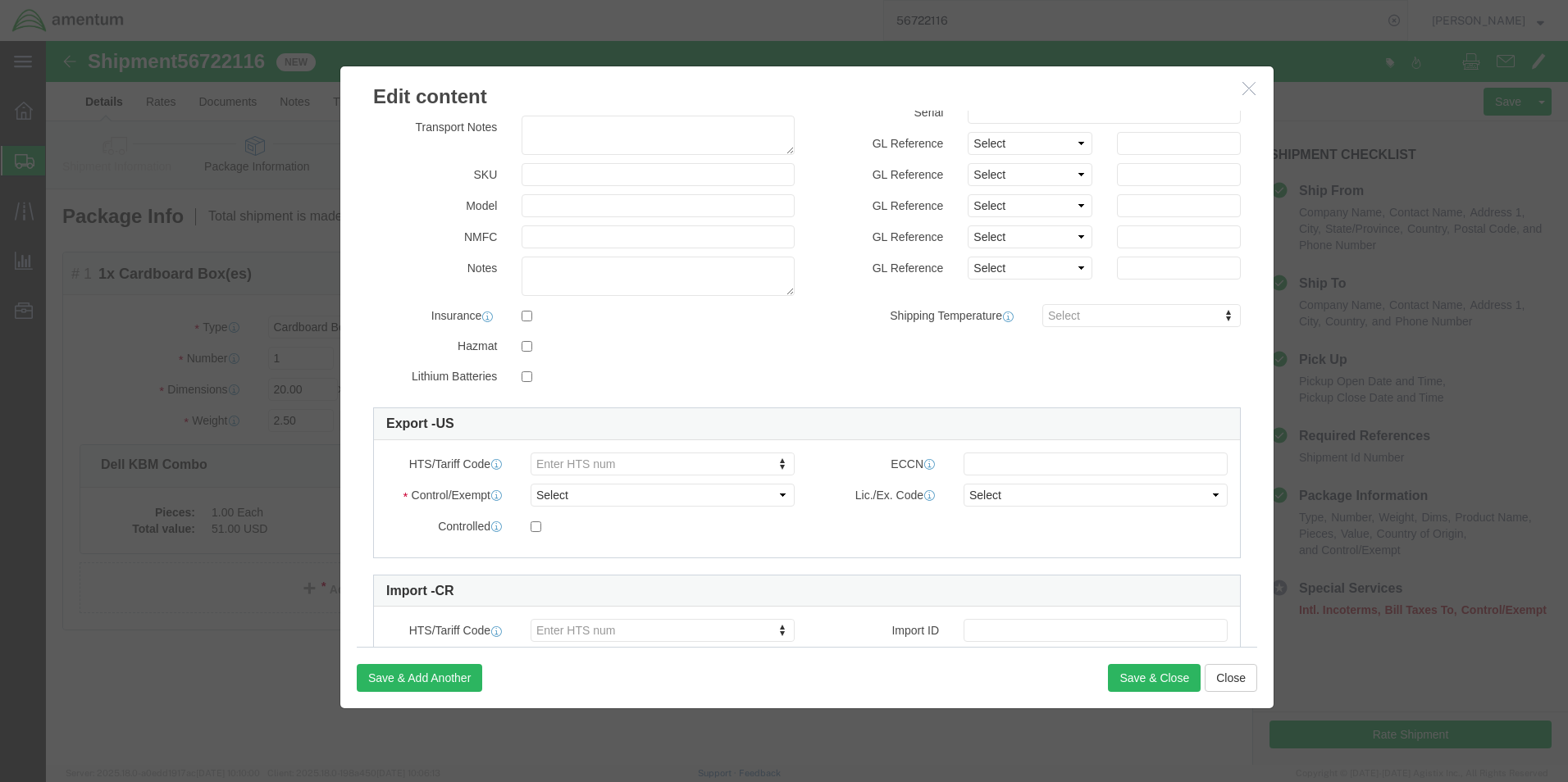
scroll to position [246, 0]
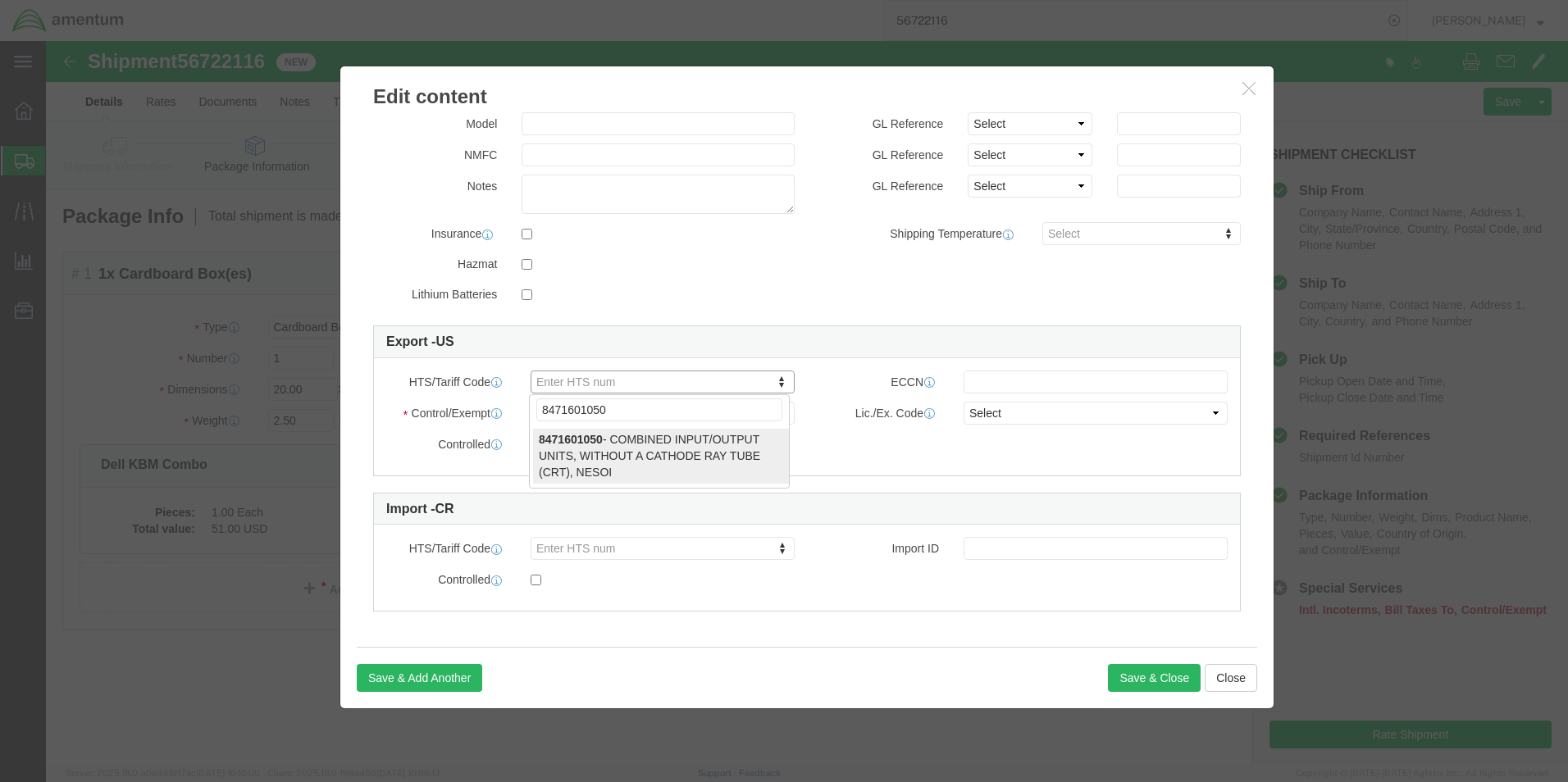
type input "8471601050"
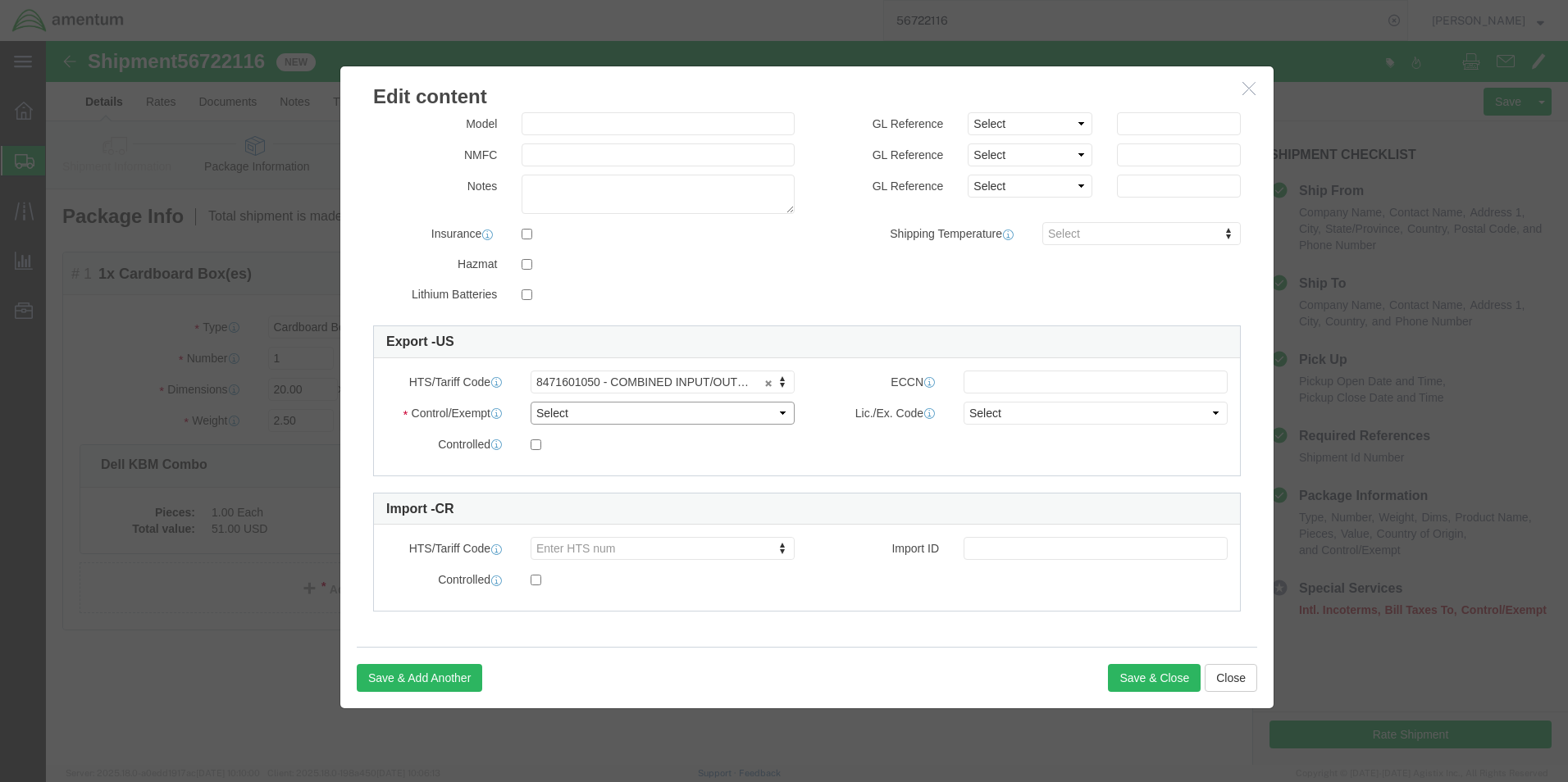
click select "Select ATF BIS DEA EPA FDA FTR ITAR OFAC Other (OPA)"
select select "BIS"
click select "Select ATF BIS DEA EPA FDA FTR ITAR OFAC Other (OPA)"
click input "text"
type input "EAR99"
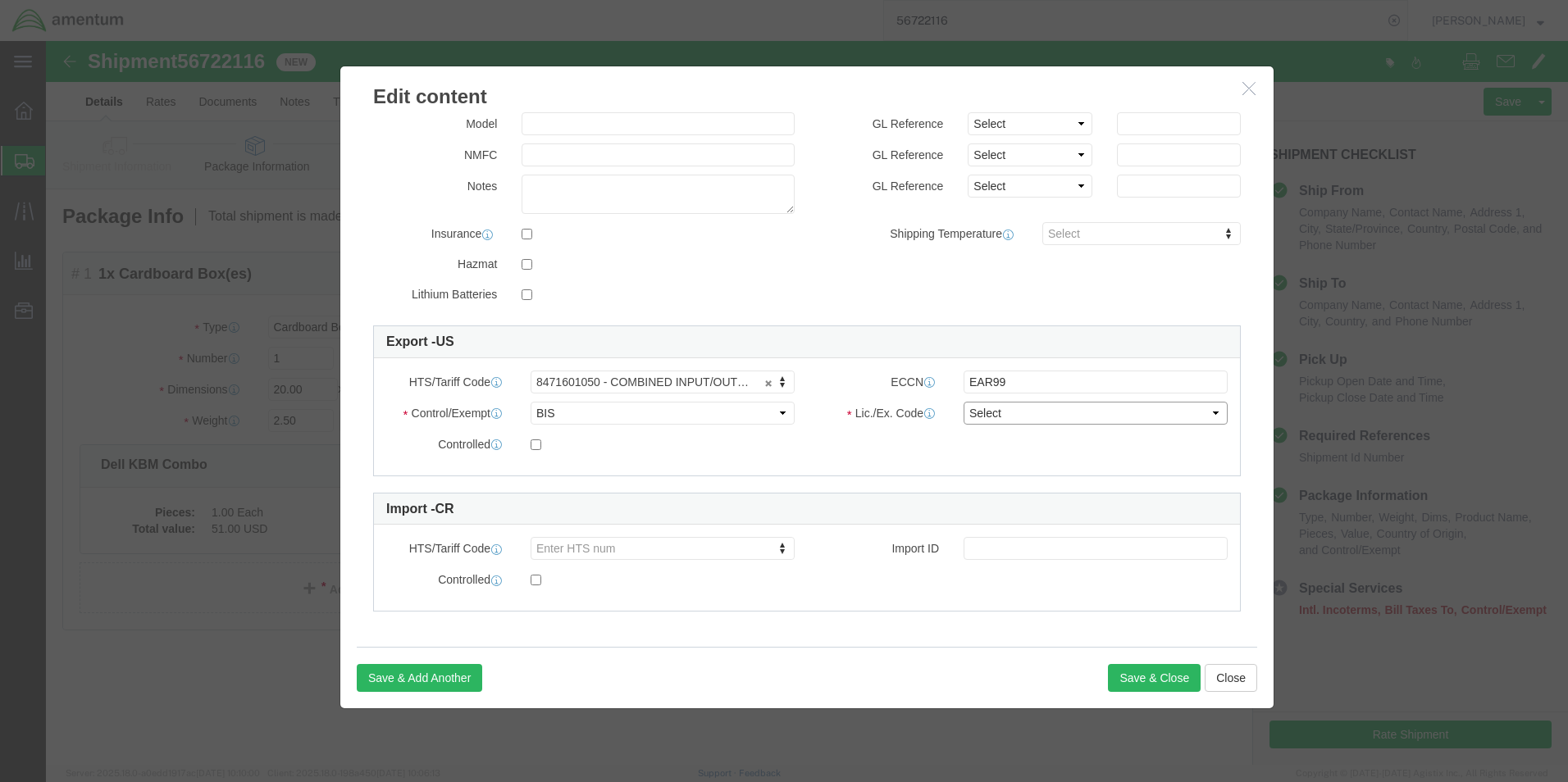
click select "Select AGR-Agricultural APP-Computers APR-Additional Permissive Exports AVS-Air…"
select select "NLR"
click select "Select AGR-Agricultural APP-Computers APR-Additional Permissive Exports AVS-Air…"
click button "Save & Close"
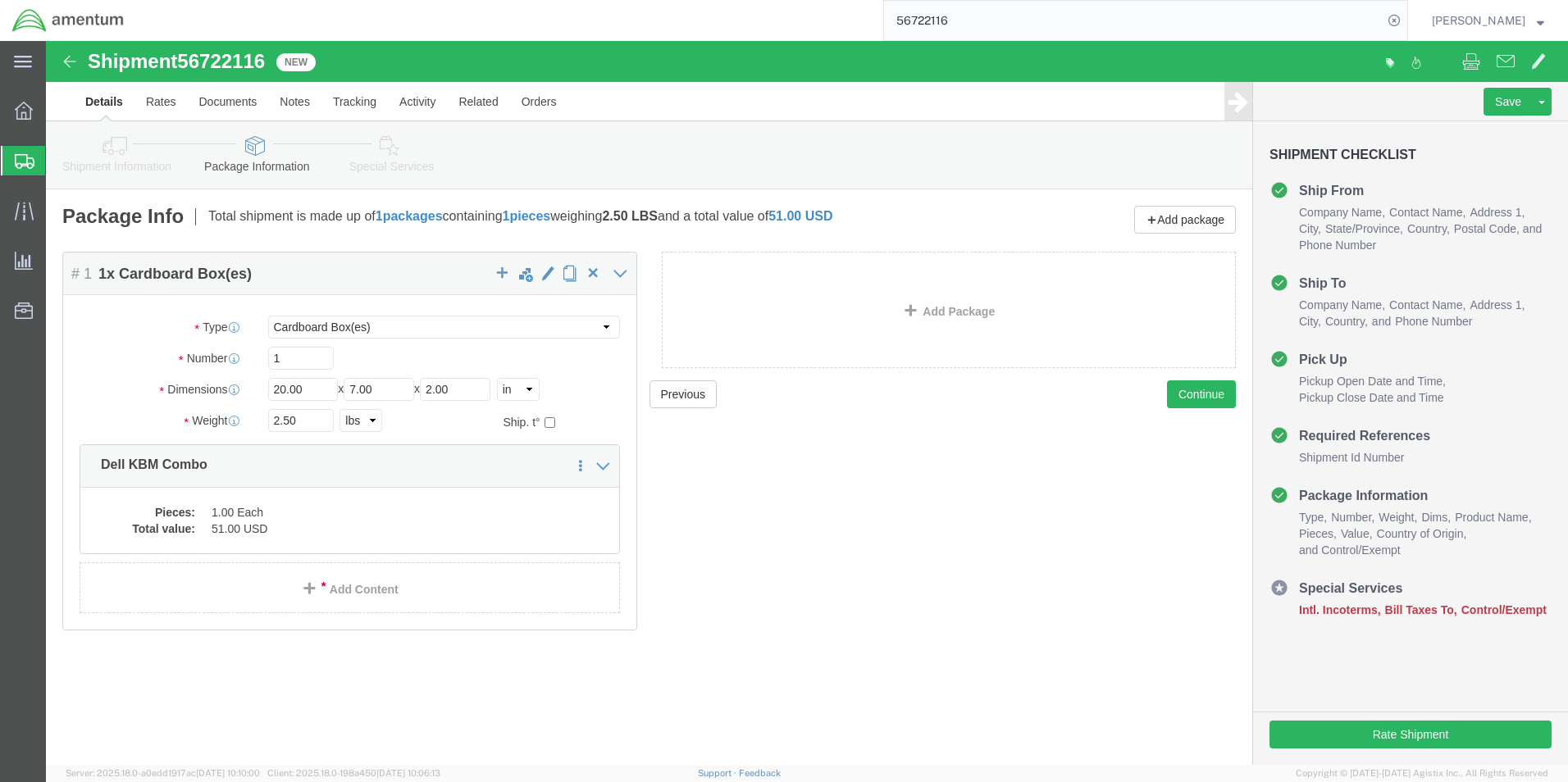
click link "Special Services"
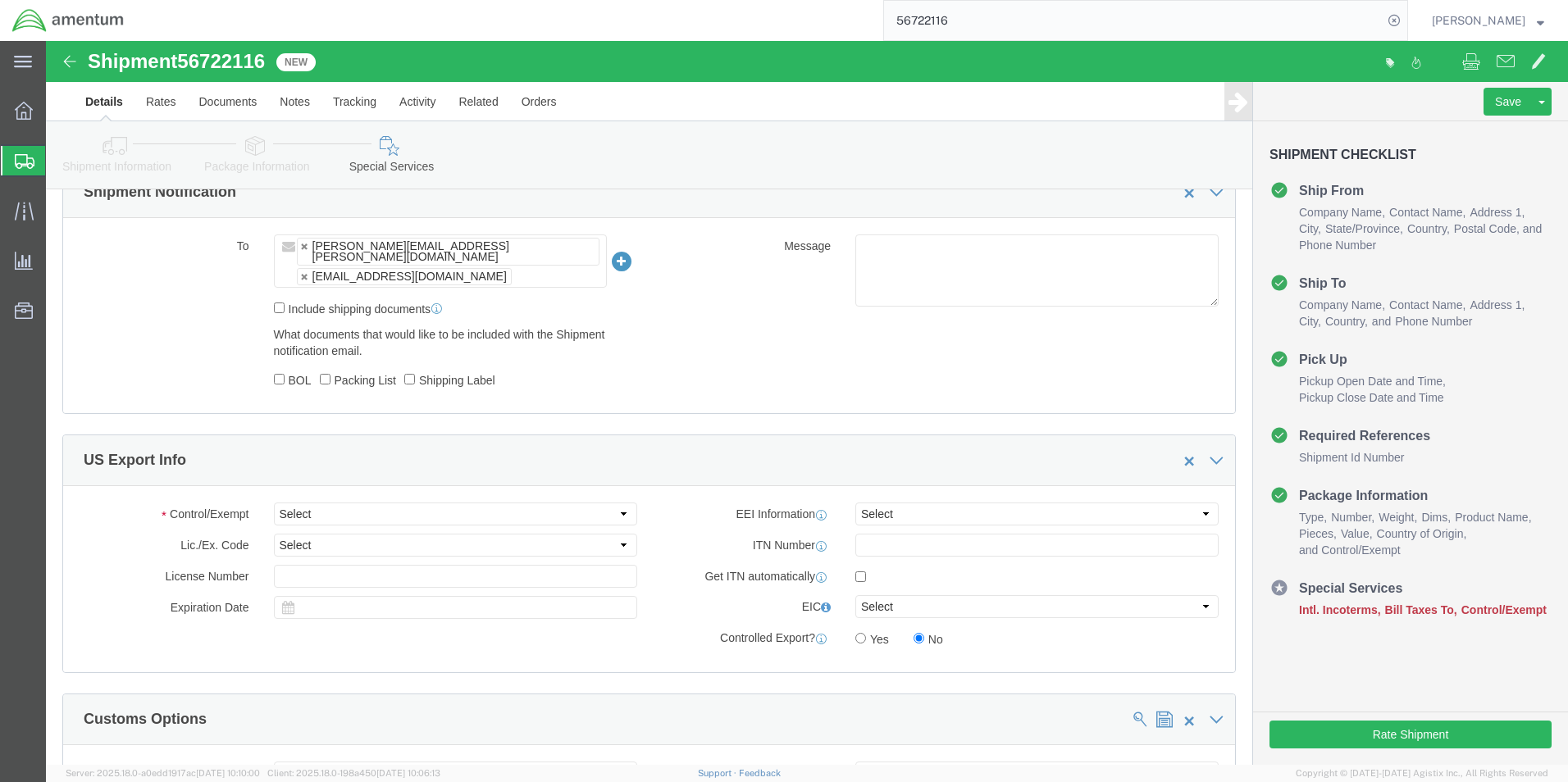
scroll to position [1148, 0]
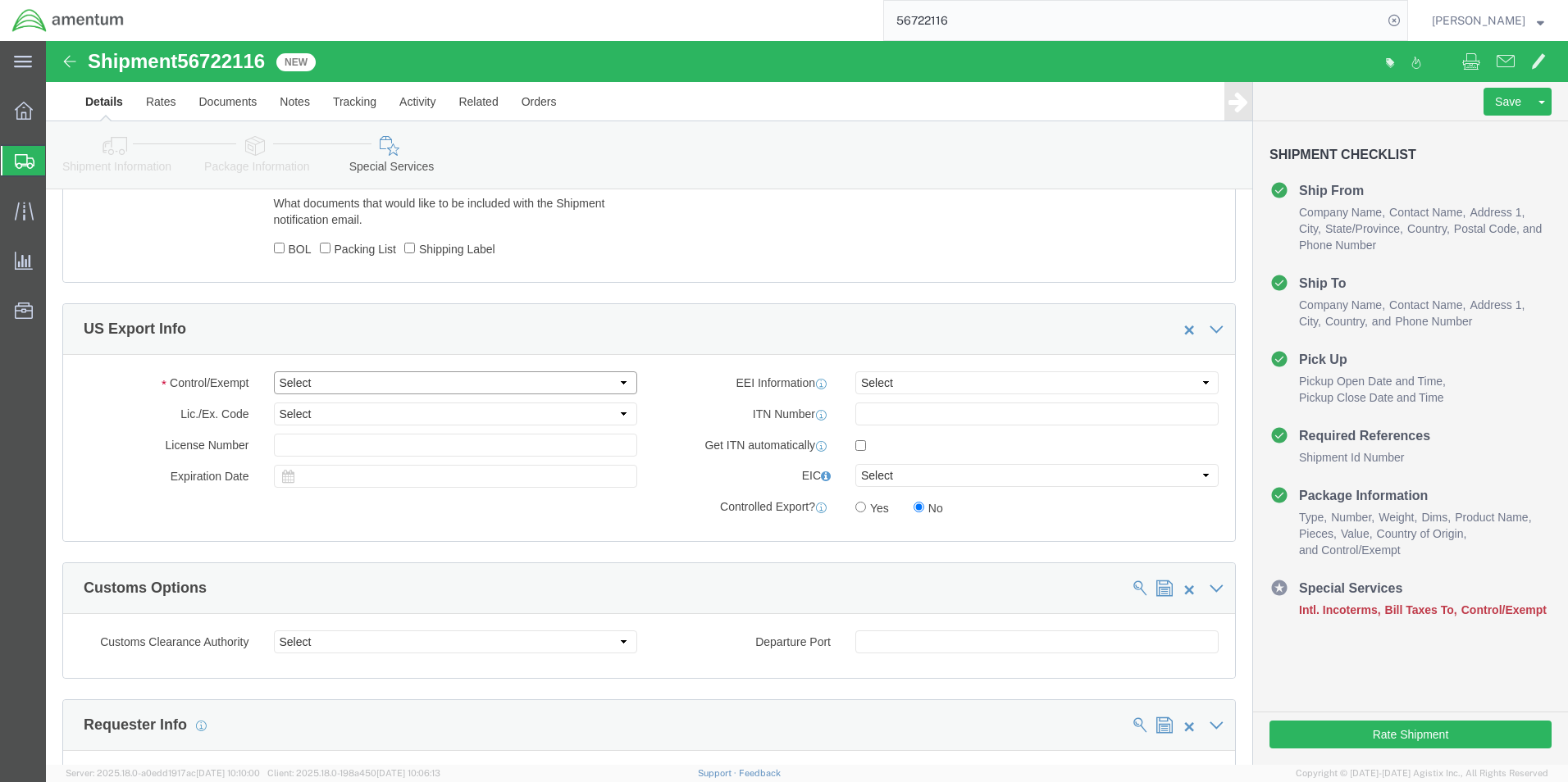
click select "Select ATF BIS DEA EPA FDA FTR ITAR OFAC Other (OPA)"
select select "FTR"
click select "Select ATF BIS DEA EPA FDA FTR ITAR OFAC Other (OPA)"
click select "Select 30.2(d)(2) 30.36 30.37(a) 30.37(f) 30.37(g) 30.37(h) 30.37(i) 30.37(j) 3…"
select select "30.37(a)"
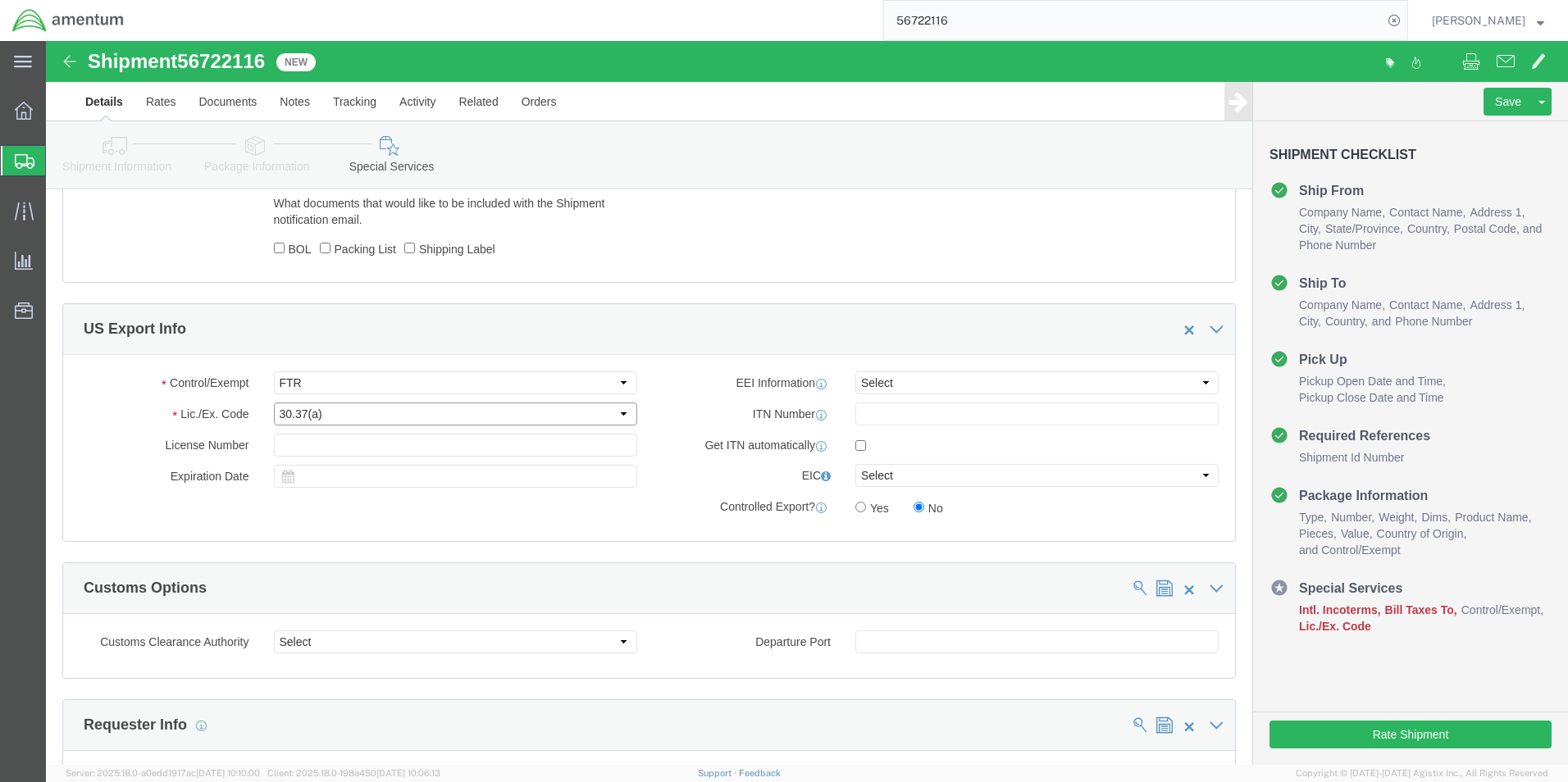
click select "Select 30.2(d)(2) 30.36 30.37(a) 30.37(f) 30.37(g) 30.37(h) 30.37(i) 30.37(j) 3…"
click select "Select AES-Direct EEI Carrier File EEI EEI Exempt"
select select "EXEM"
click select "Select AES-Direct EEI Carrier File EEI EEI Exempt"
click button "Save"
